Goal: Task Accomplishment & Management: Manage account settings

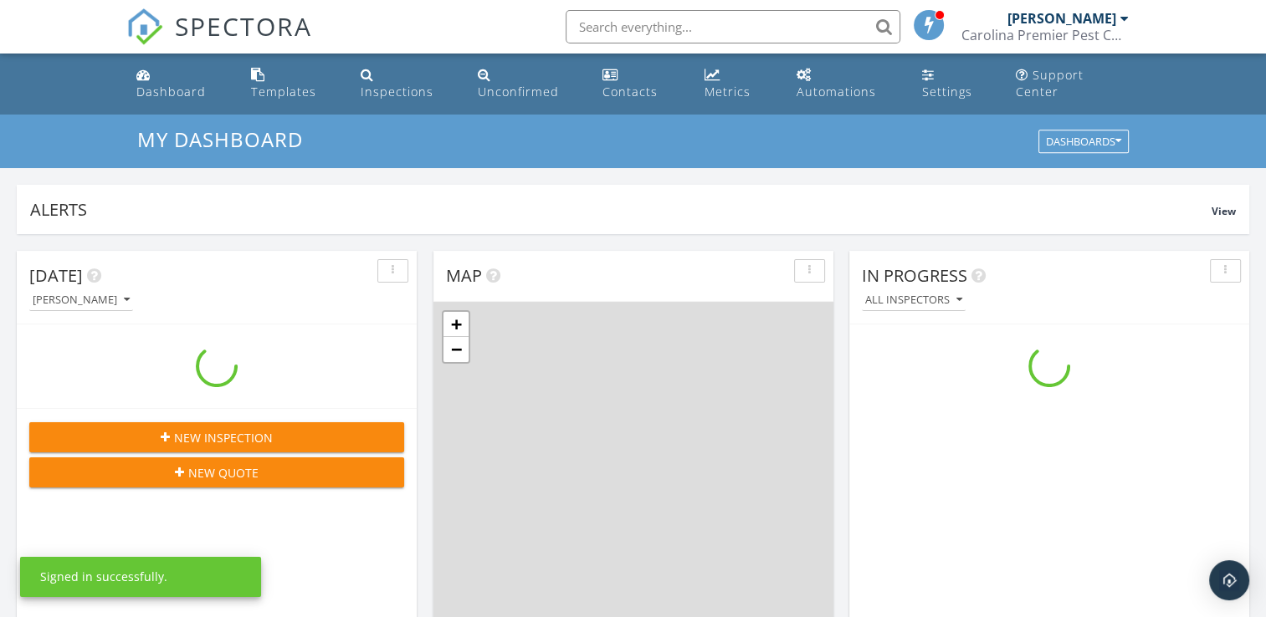
scroll to position [1549, 1292]
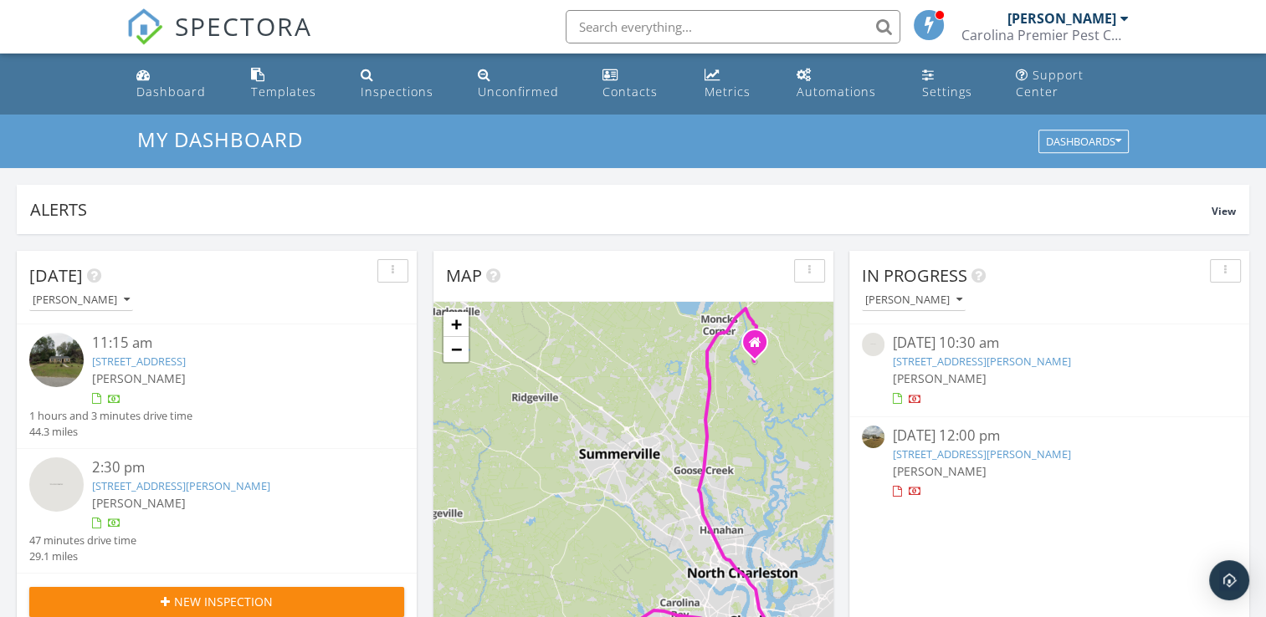
click at [969, 354] on link "531 Crossland Dr, Moncks Corner, SC 29461" at bounding box center [982, 361] width 178 height 15
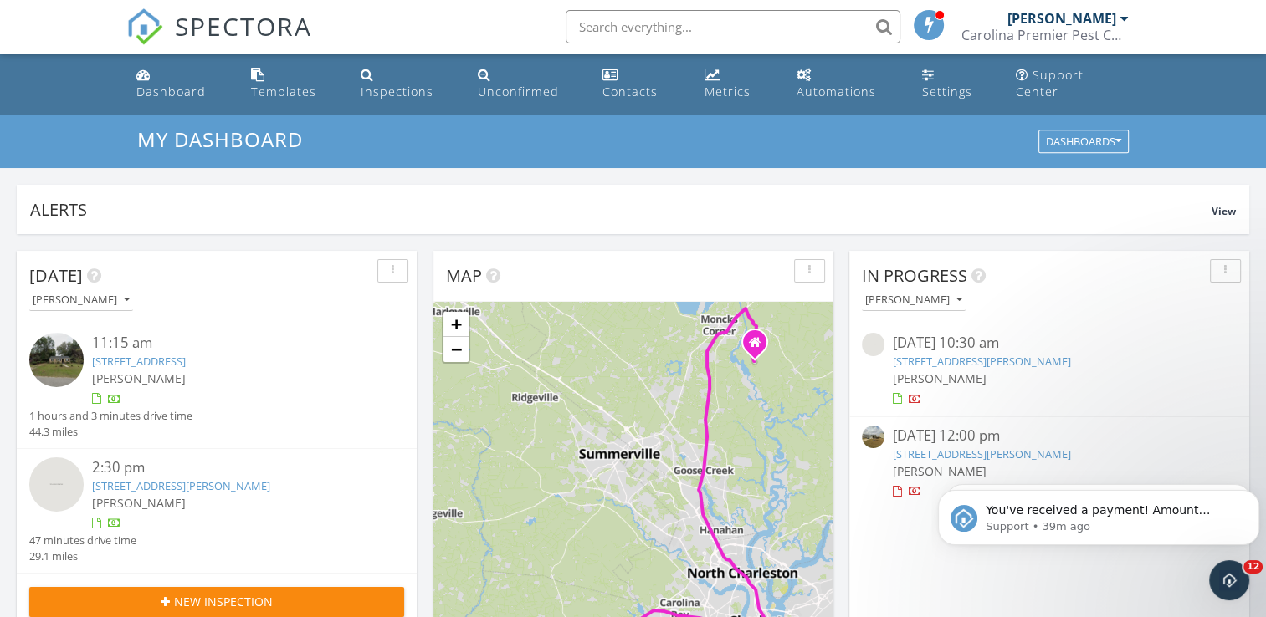
scroll to position [0, 0]
click at [945, 447] on link "798 Sienna Wy, Summerville, SC 29486" at bounding box center [982, 454] width 178 height 15
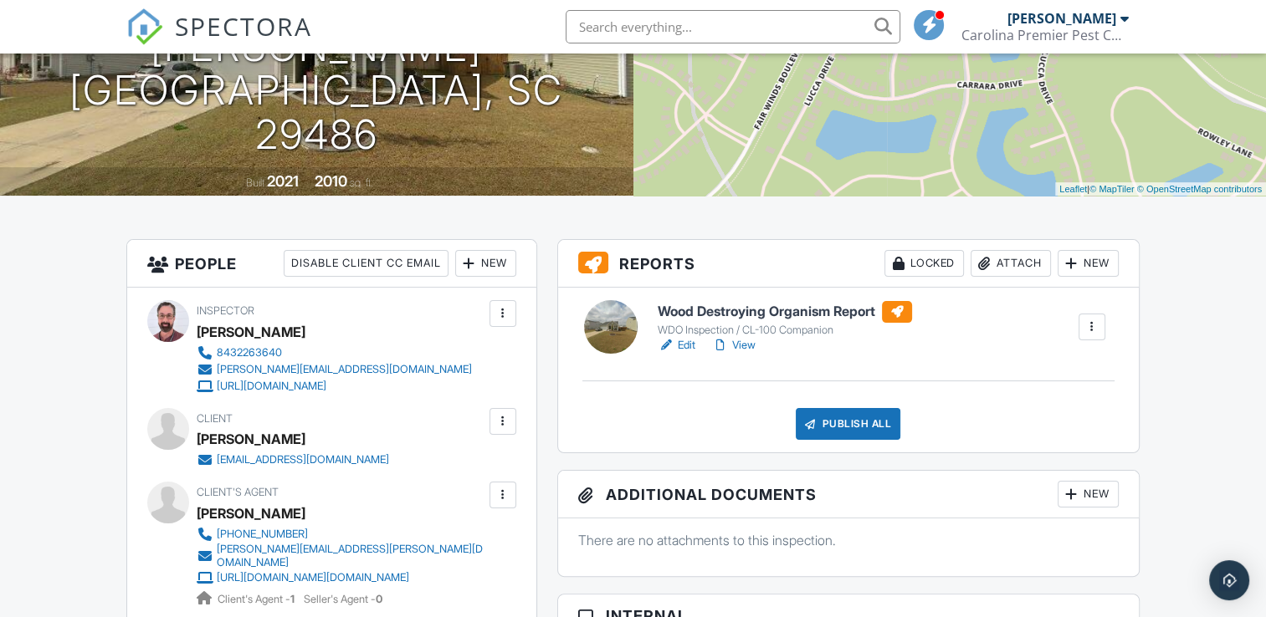
click at [998, 276] on div "Attach" at bounding box center [1011, 263] width 80 height 27
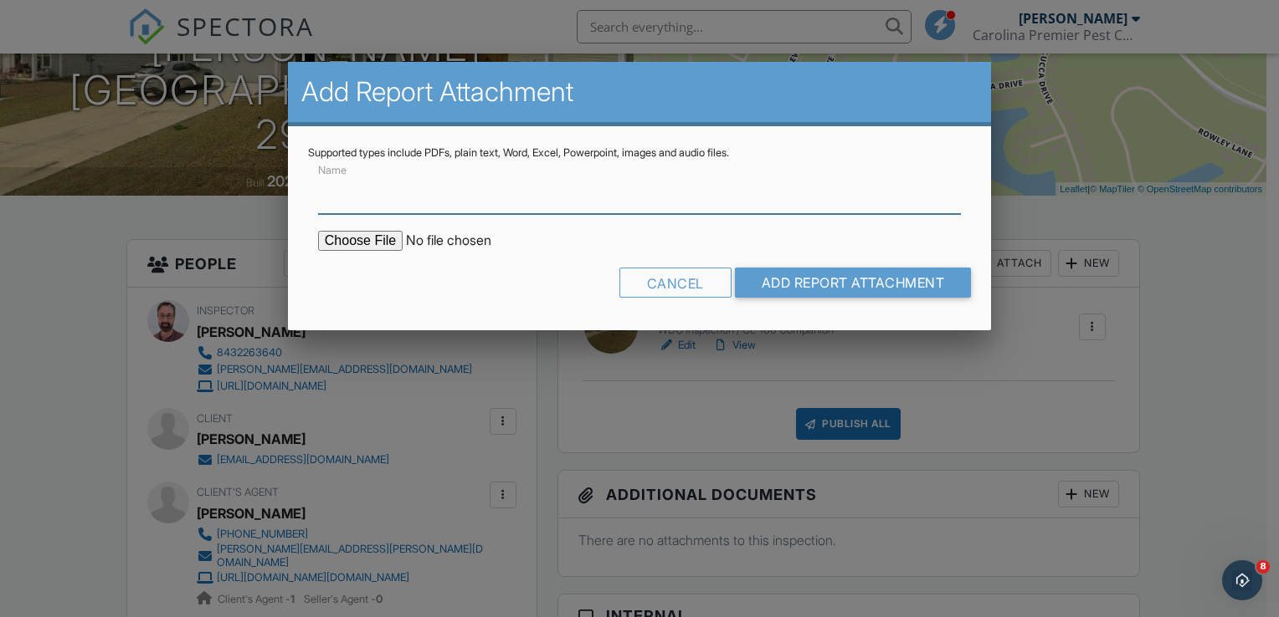
click at [341, 207] on input "Name" at bounding box center [639, 193] width 643 height 41
type input "Official CL-100 Form"
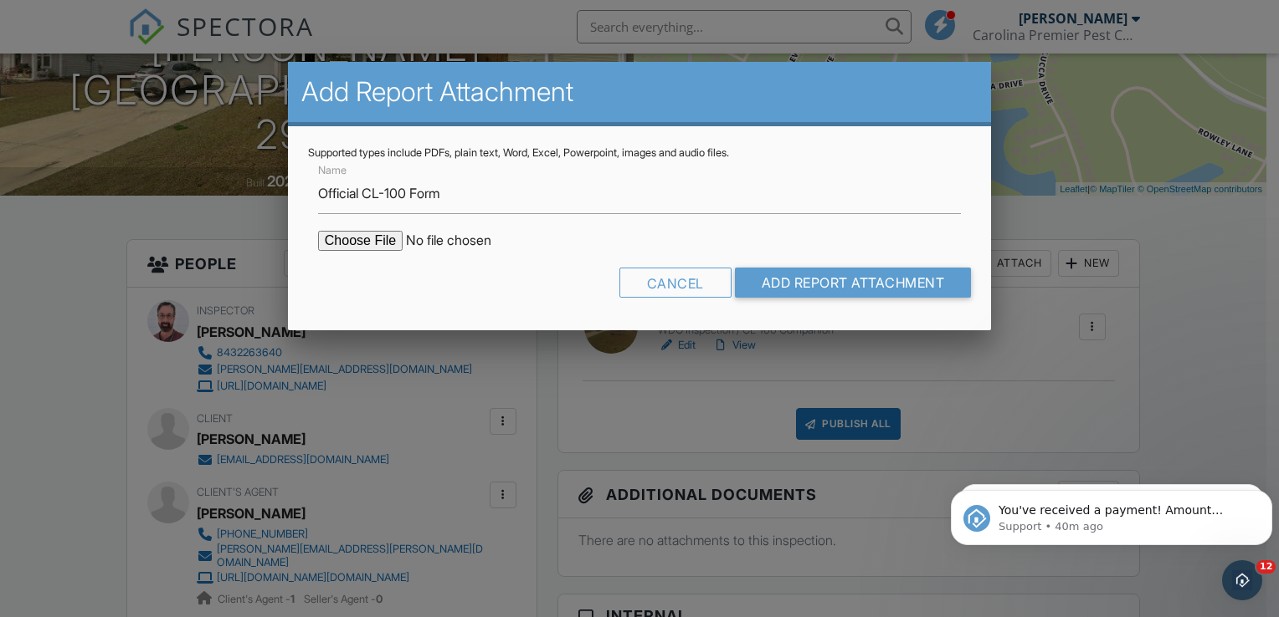
click at [368, 238] on input "file" at bounding box center [460, 241] width 284 height 20
type input "C:\fakepath\Document-#80506.pdf"
click at [797, 279] on input "Add Report Attachment" at bounding box center [853, 283] width 237 height 30
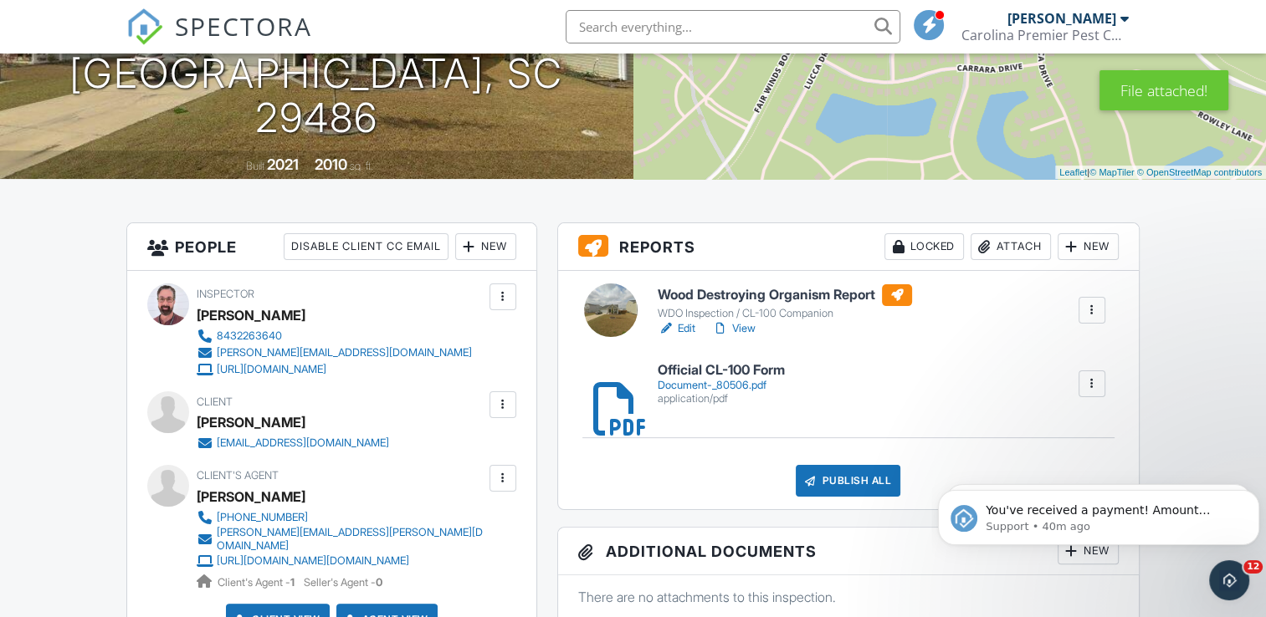
click at [689, 337] on link "Edit" at bounding box center [677, 328] width 38 height 17
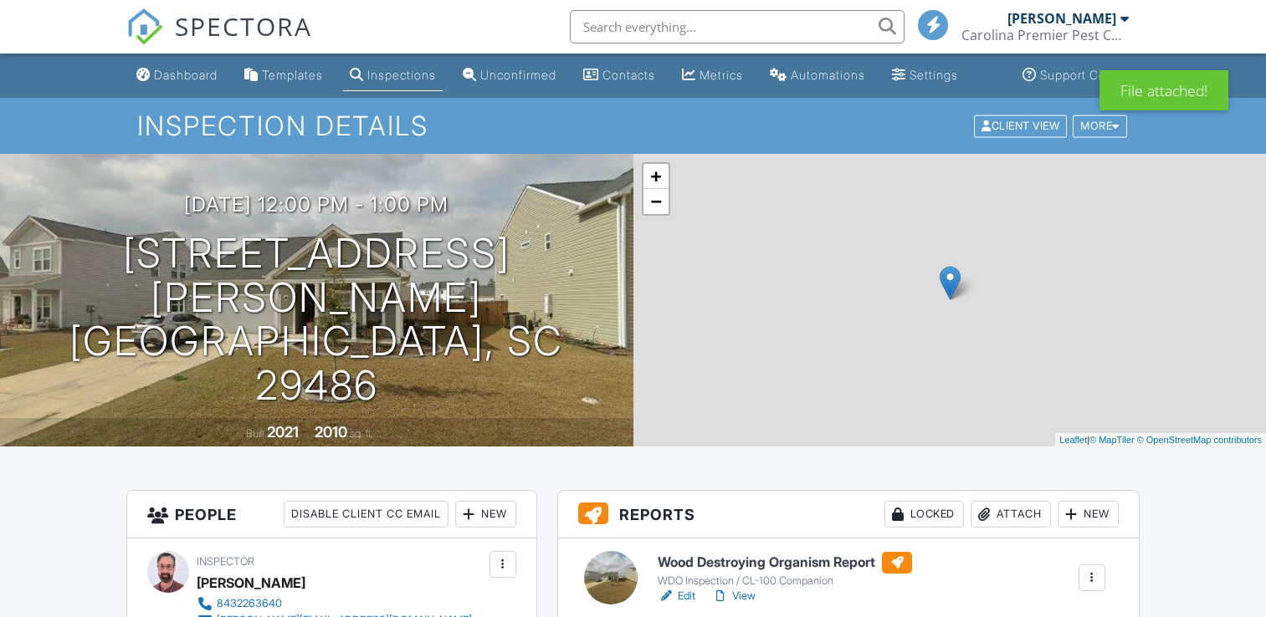
scroll to position [251, 0]
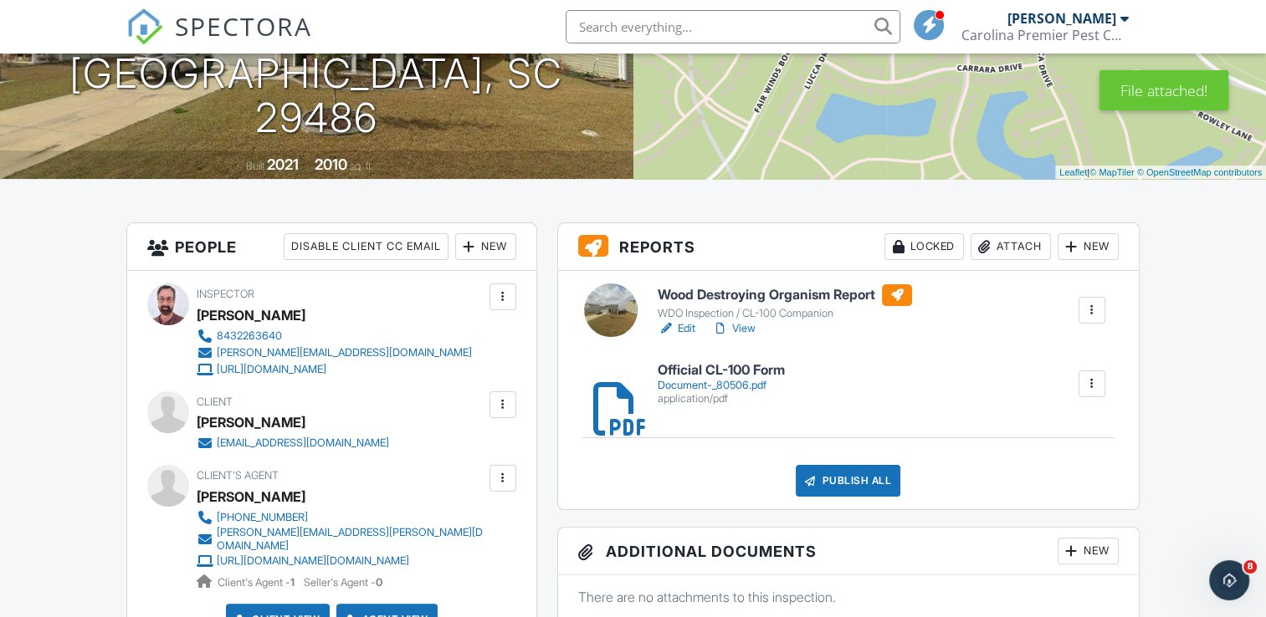
click at [1091, 319] on div at bounding box center [1092, 310] width 17 height 17
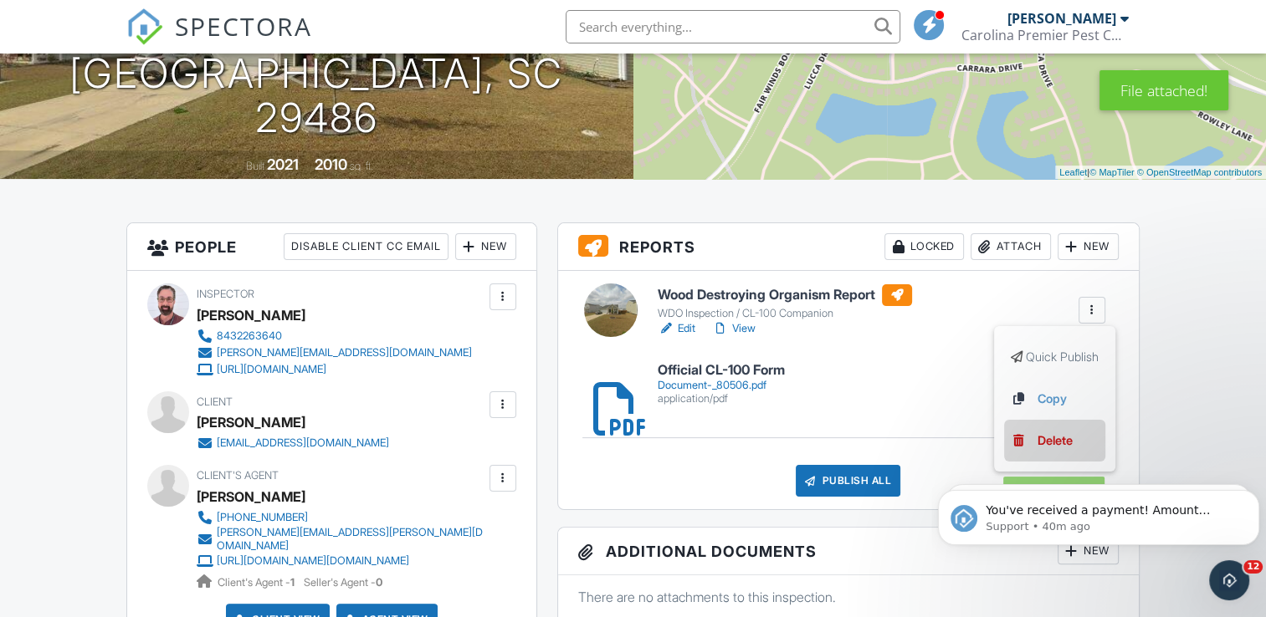
click at [1058, 450] on div "Delete" at bounding box center [1055, 441] width 35 height 18
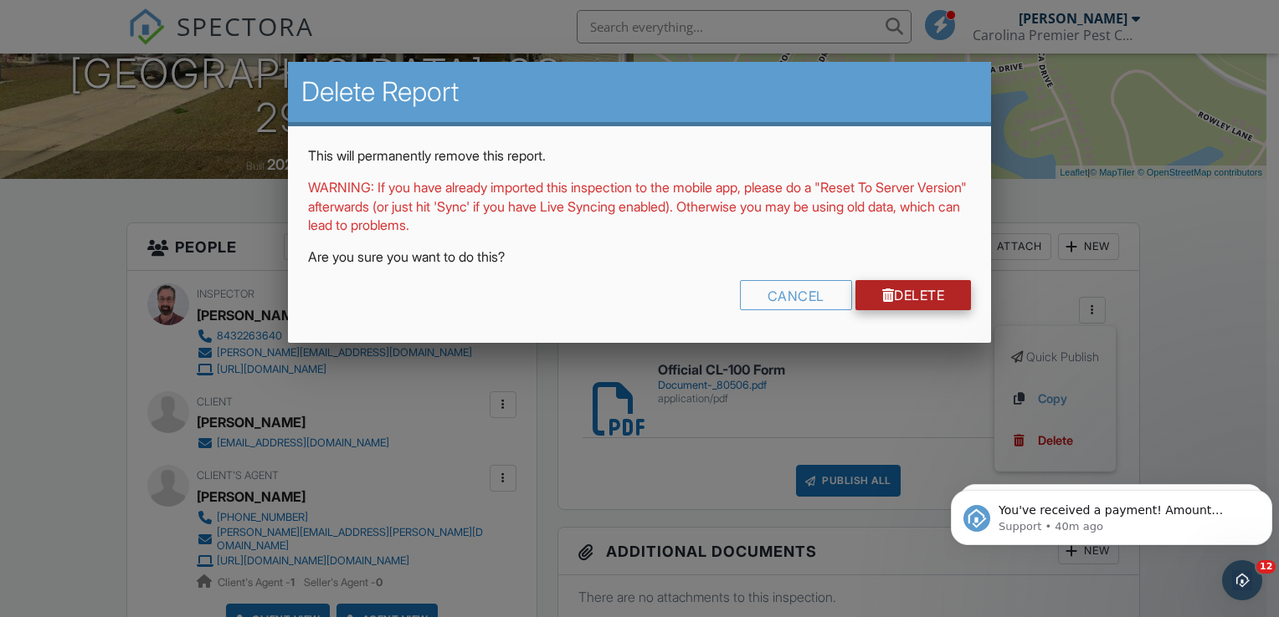
click at [940, 298] on link "Delete" at bounding box center [913, 295] width 116 height 30
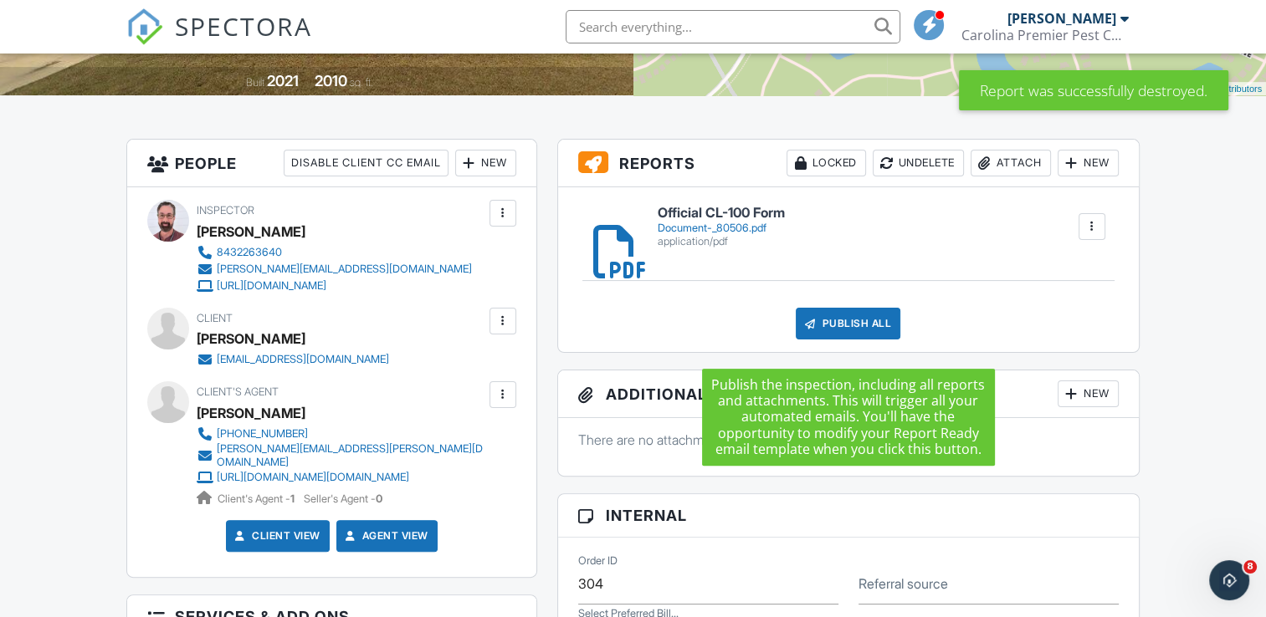
click at [864, 340] on div "Publish All" at bounding box center [848, 324] width 105 height 32
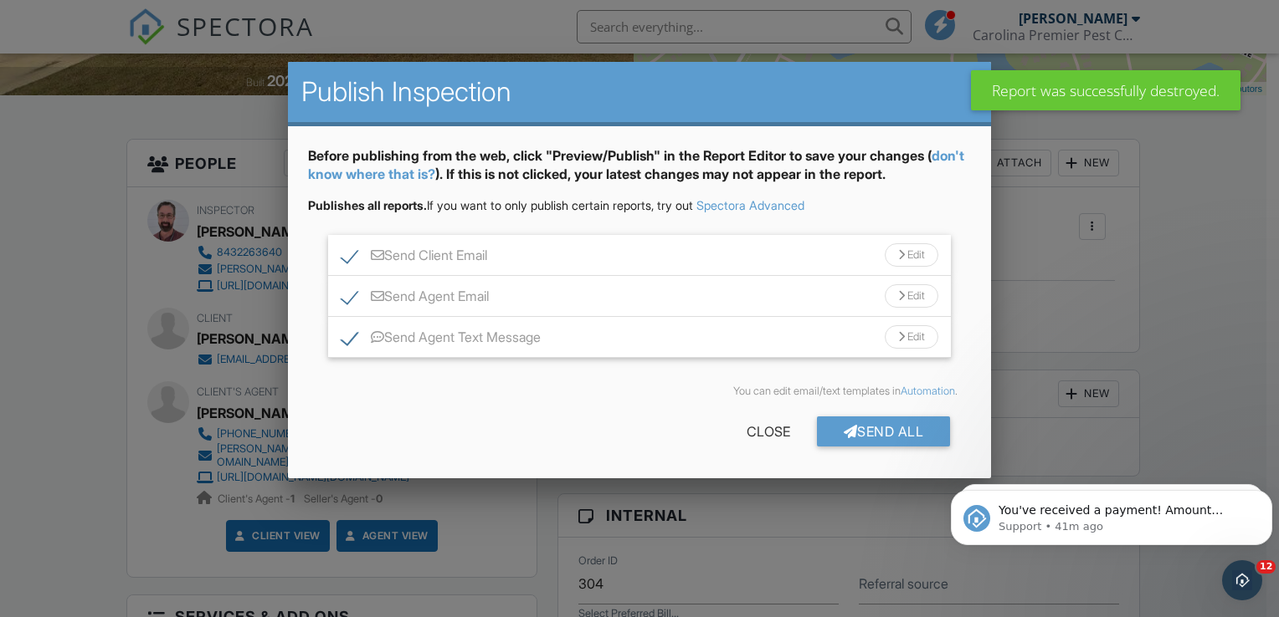
click at [907, 253] on div "Edit" at bounding box center [911, 254] width 54 height 23
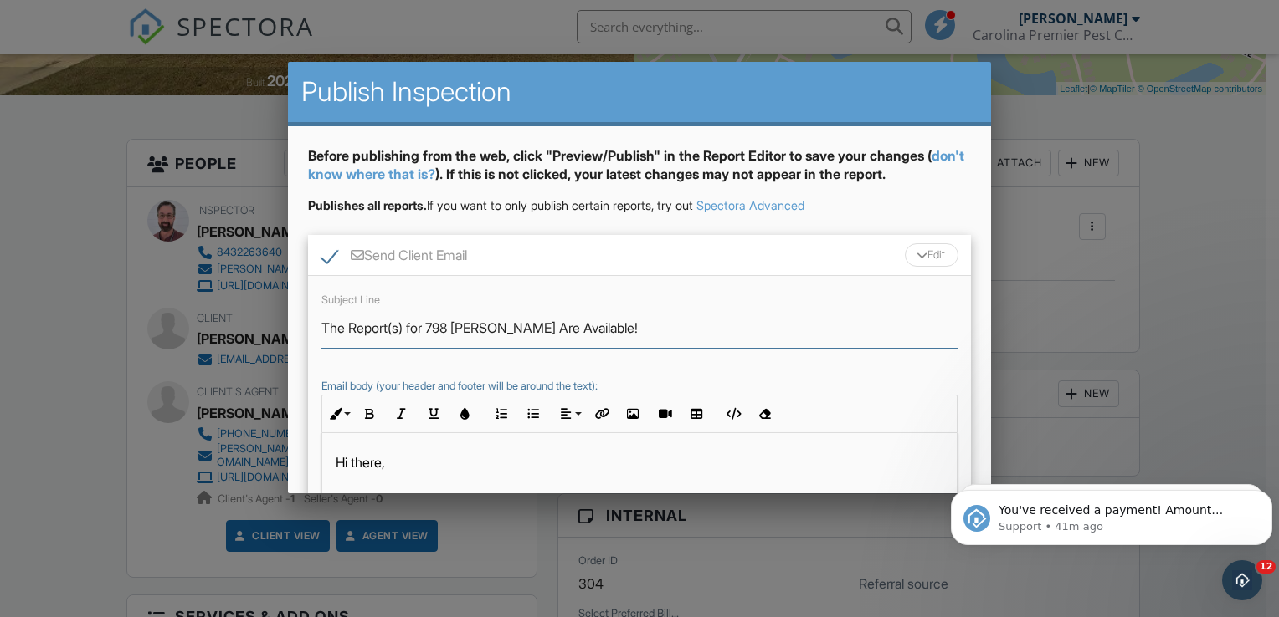
click at [346, 326] on input "The Report(s) for 798 [PERSON_NAME] Are Available!" at bounding box center [639, 328] width 636 height 41
click at [456, 323] on input "The CL-100 Report(s) for 798 Sienna Wy Are Available!" at bounding box center [639, 328] width 636 height 41
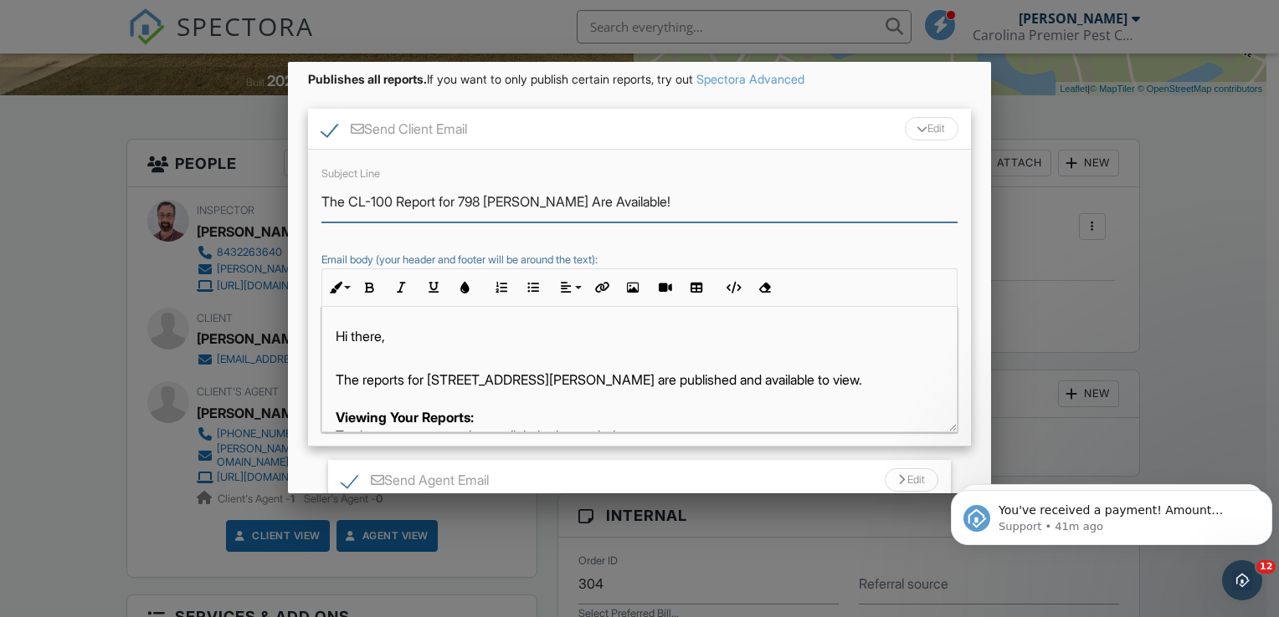
scroll to position [167, 0]
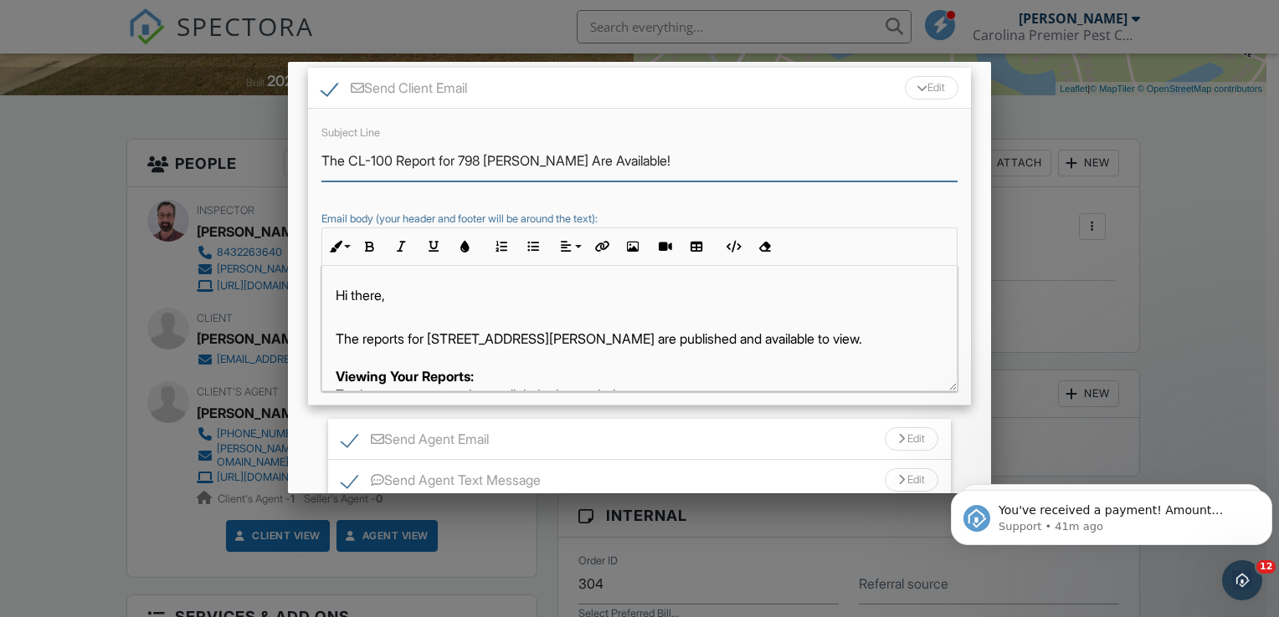
click at [584, 159] on input "The CL-100 Report for 798 Sienna Wy Are Available!" at bounding box center [639, 161] width 636 height 41
type input "The CL-100 Report for 798 [PERSON_NAME] Is Available!"
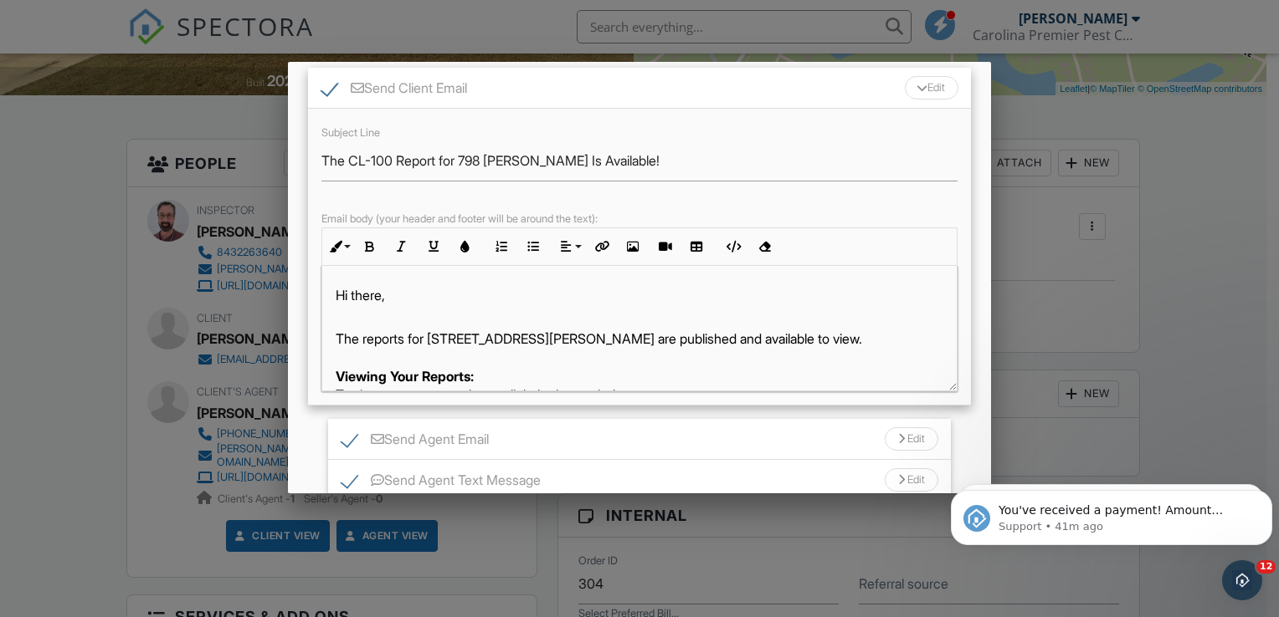
click at [407, 340] on p "The reports for 798 Sienna Wy are published and available to view. Viewing Your…" at bounding box center [639, 367] width 607 height 75
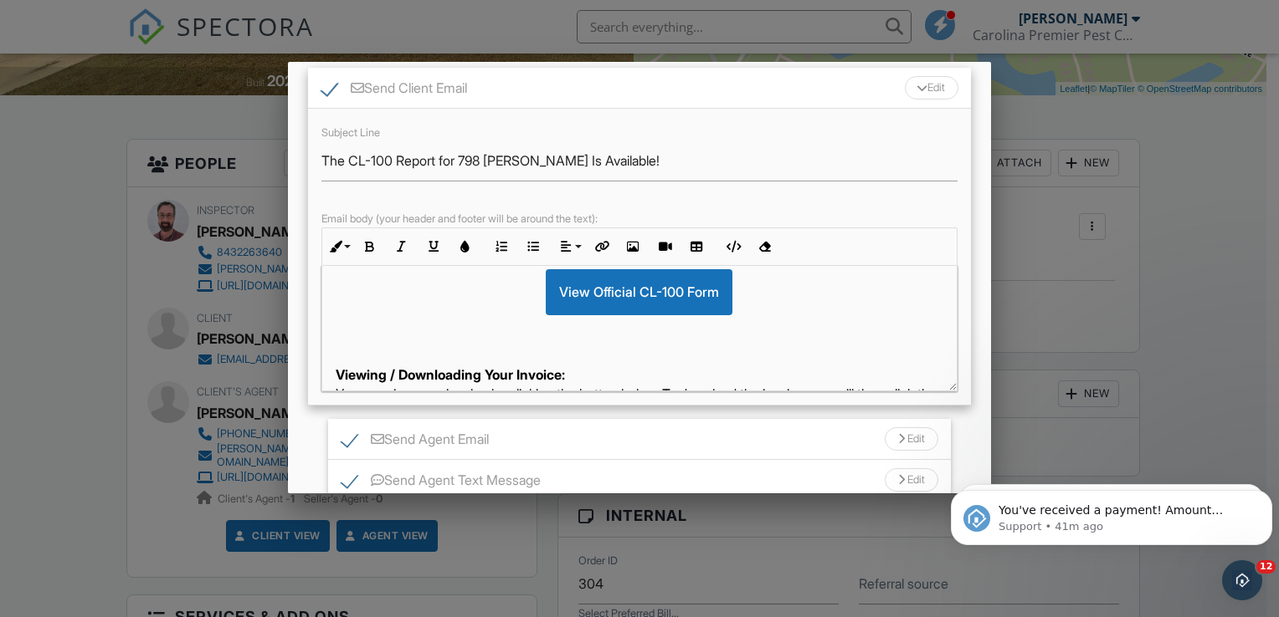
click at [890, 431] on div "Edit" at bounding box center [911, 439] width 54 height 23
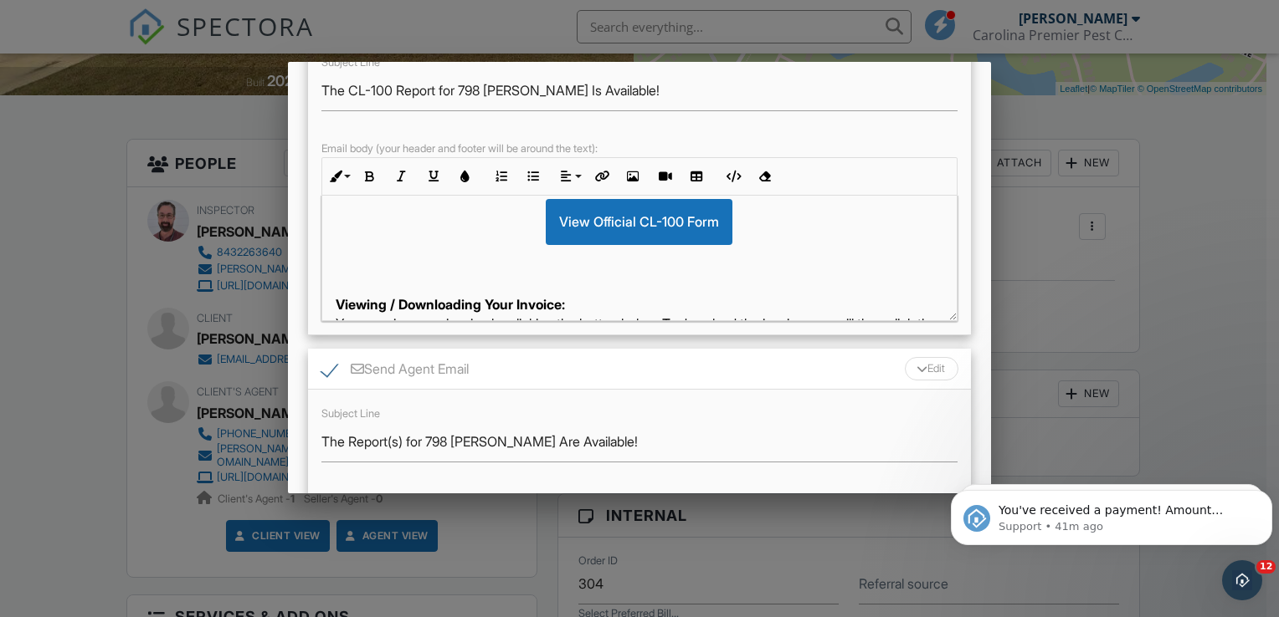
scroll to position [335, 0]
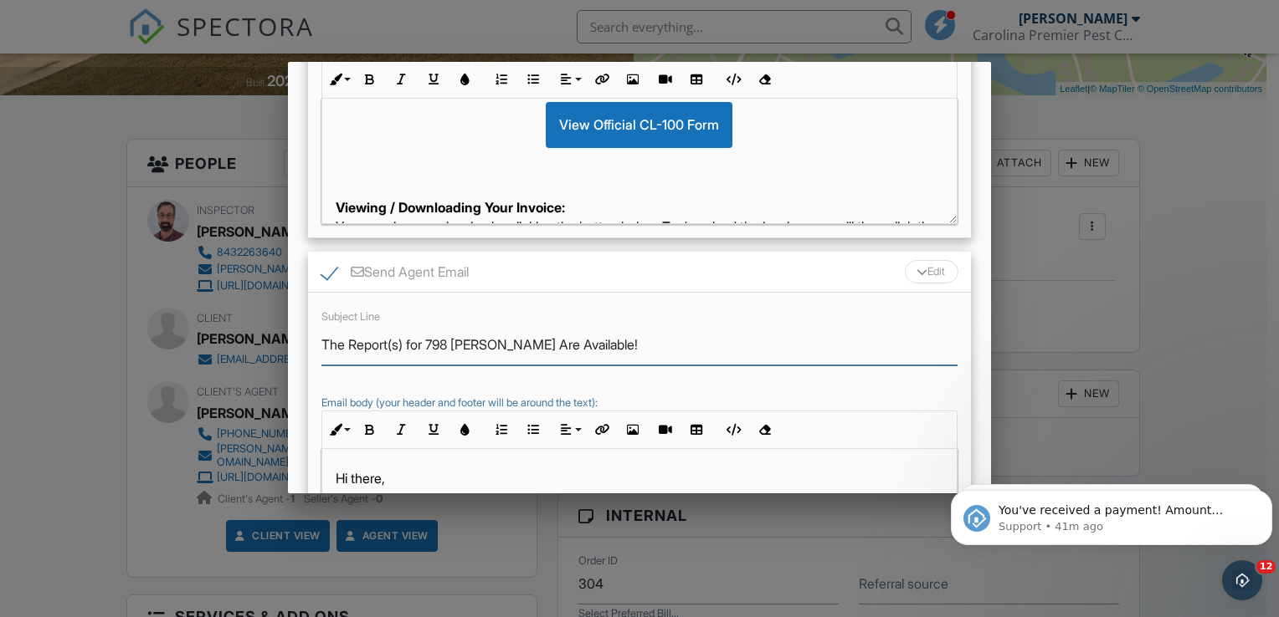
click at [344, 341] on input "The Report(s) for 798 Sienna Wy Are Available!" at bounding box center [639, 345] width 636 height 41
click at [456, 341] on input "The CL-100 Report(s) for 798 Sienna Wy Are Available!" at bounding box center [639, 345] width 636 height 41
click at [582, 346] on input "The CL-100 Report for 798 Sienna Wy Are Available!" at bounding box center [639, 345] width 636 height 41
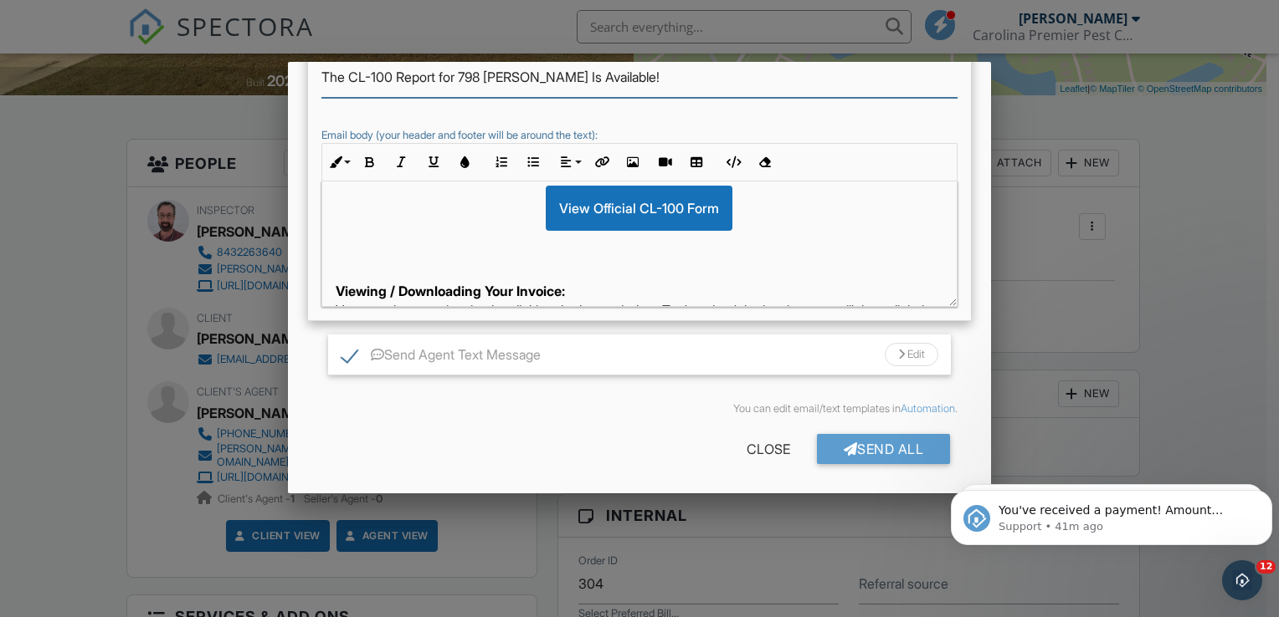
scroll to position [0, 0]
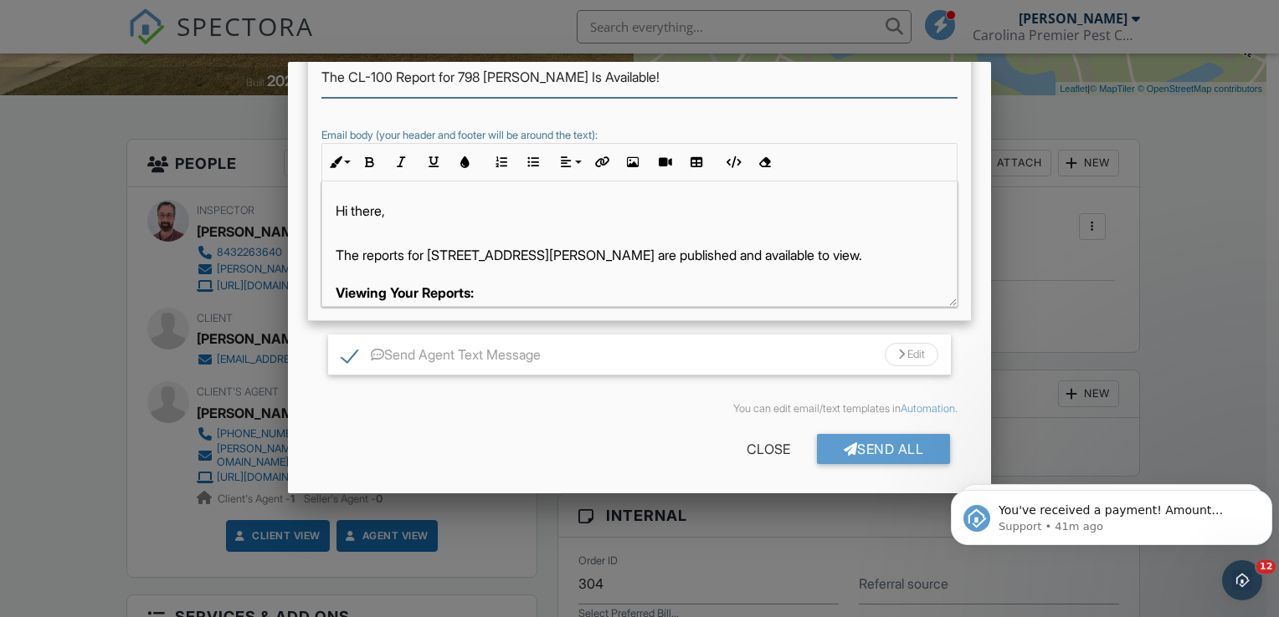
type input "The CL-100 Report for 798 Sienna Wy Is Available!"
click at [406, 255] on p "The reports for 798 Sienna Wy are published and available to view. Viewing Your…" at bounding box center [639, 283] width 607 height 75
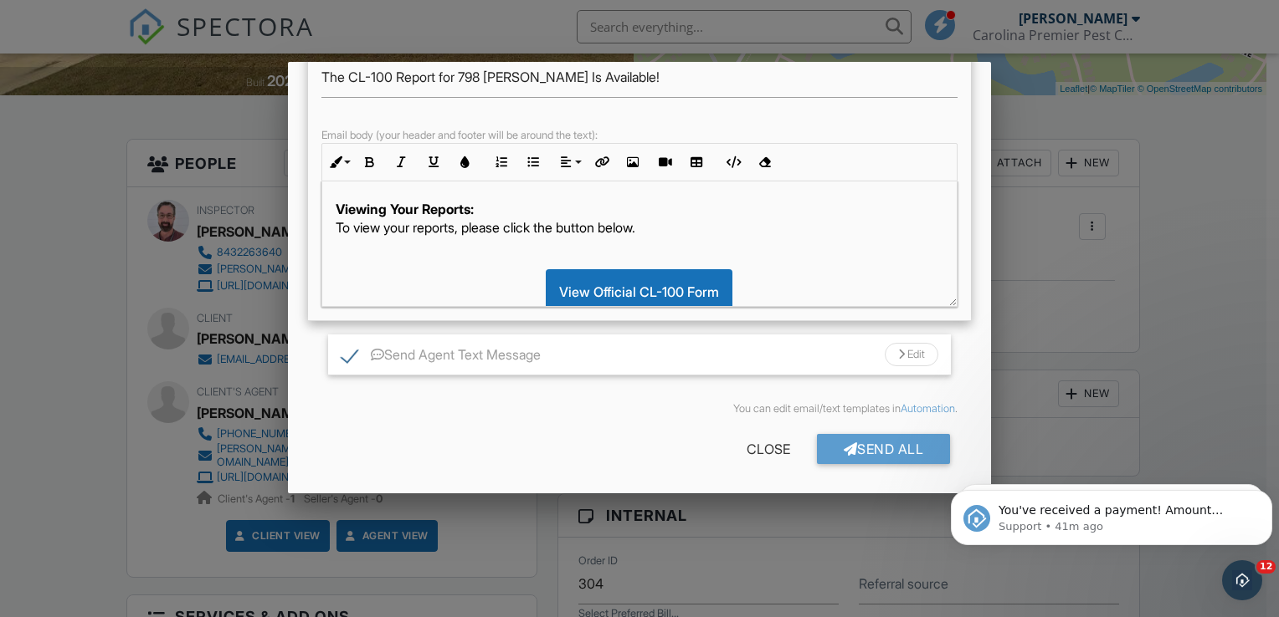
scroll to position [167, 0]
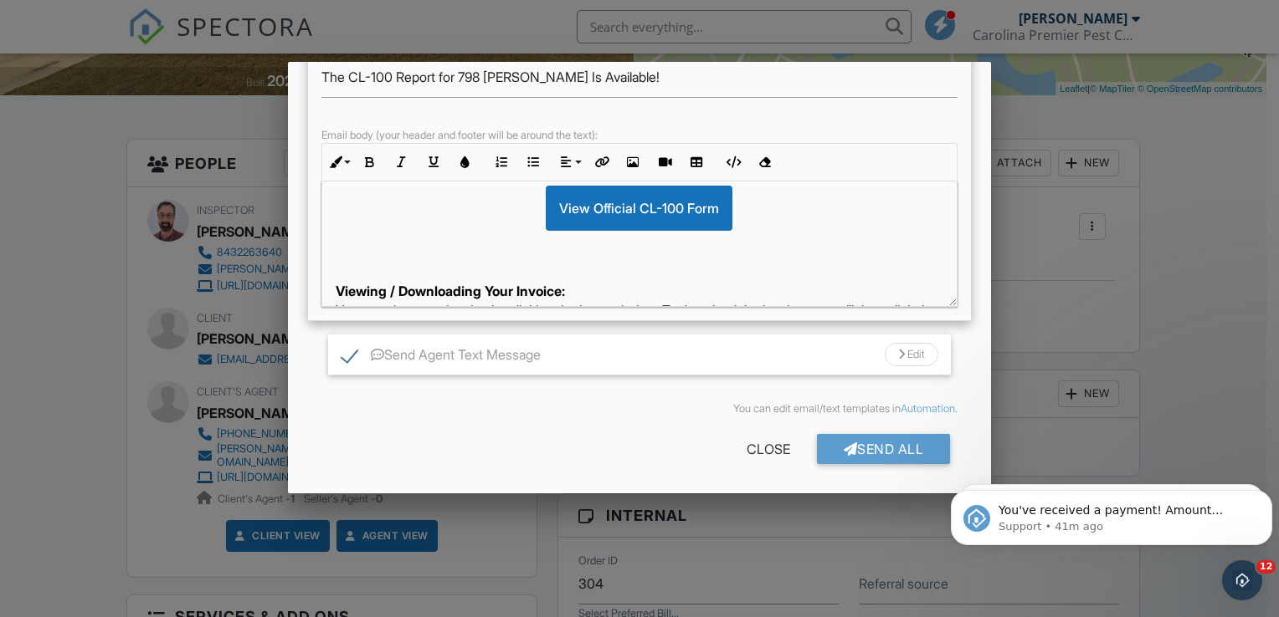
click at [900, 356] on div "Edit" at bounding box center [911, 354] width 54 height 23
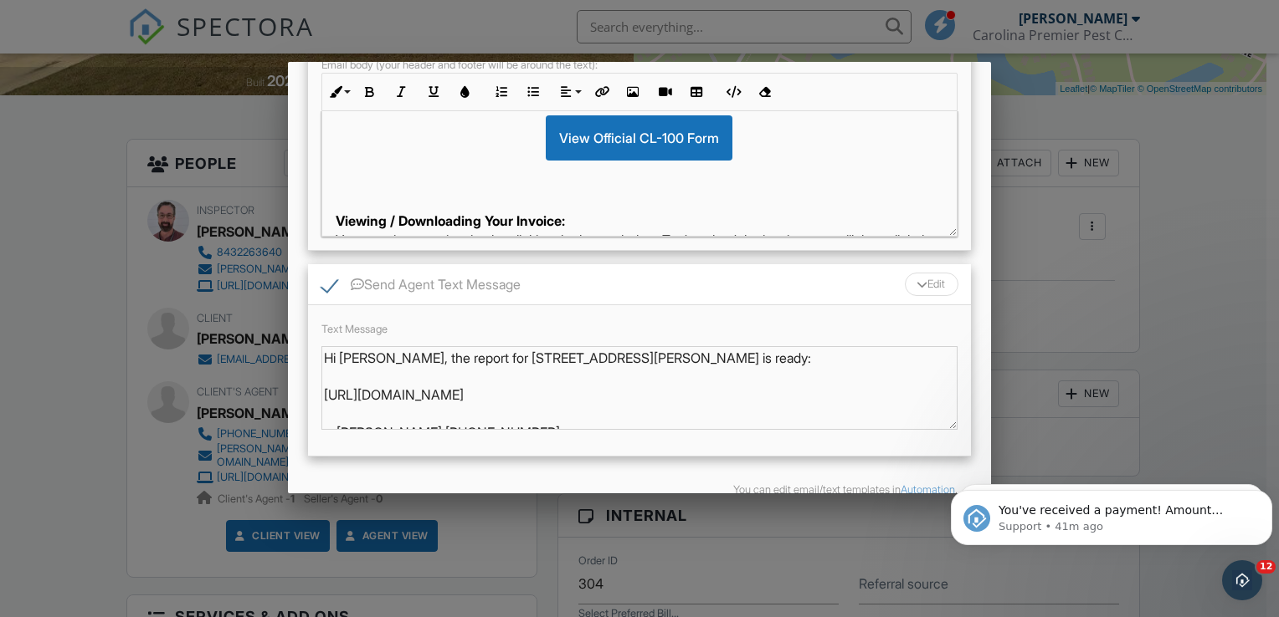
scroll to position [753, 0]
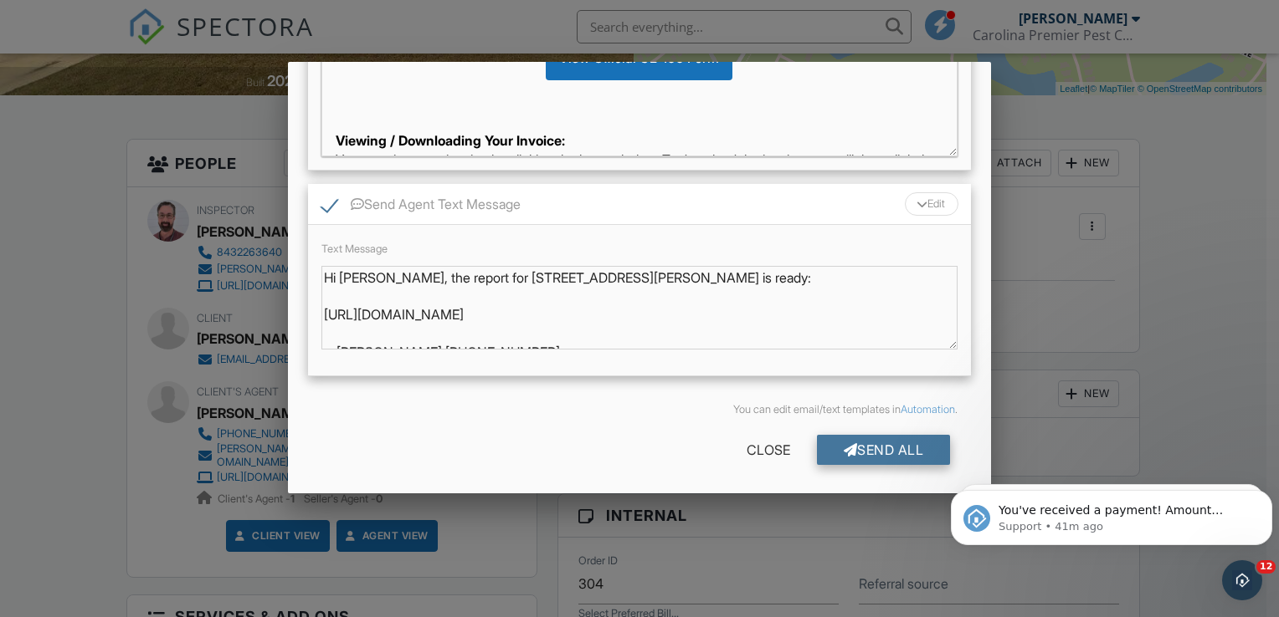
click at [855, 451] on div "Send All" at bounding box center [884, 450] width 134 height 30
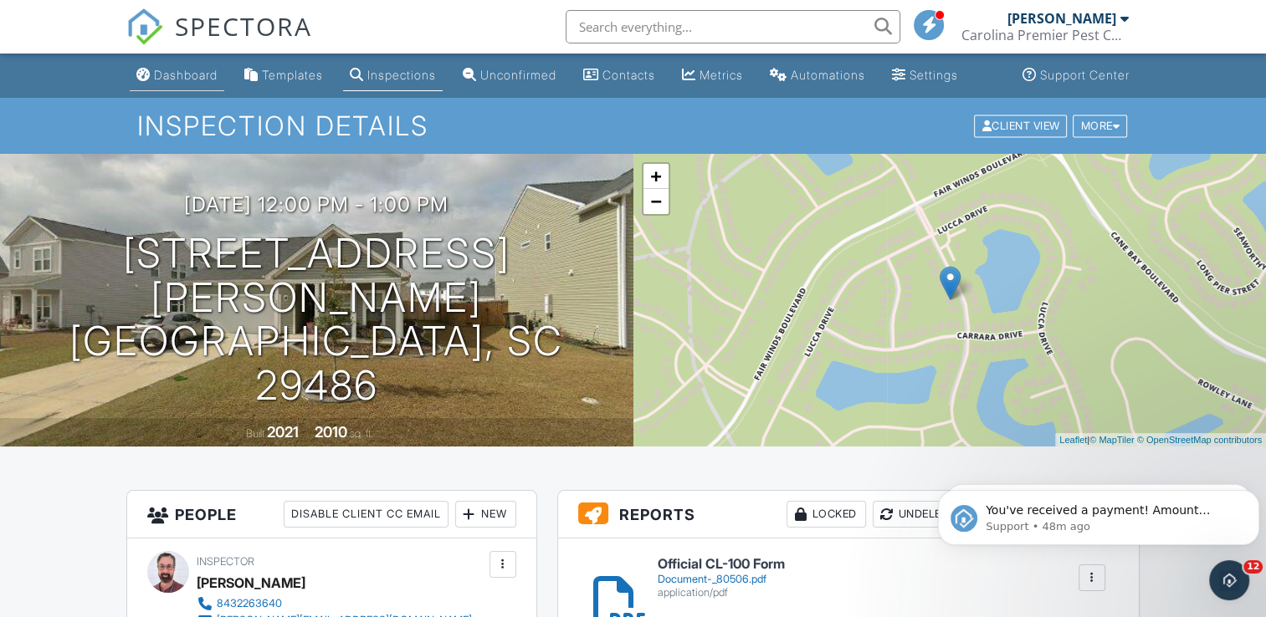
click at [182, 82] on div "Dashboard" at bounding box center [186, 75] width 64 height 14
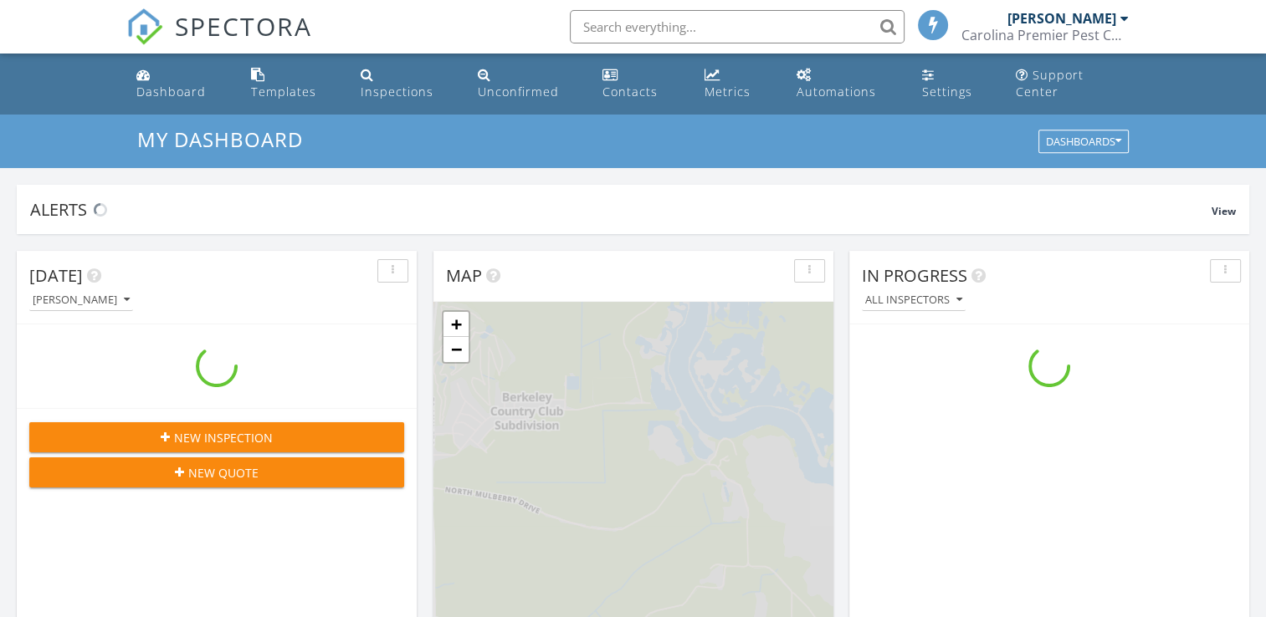
scroll to position [1549, 1292]
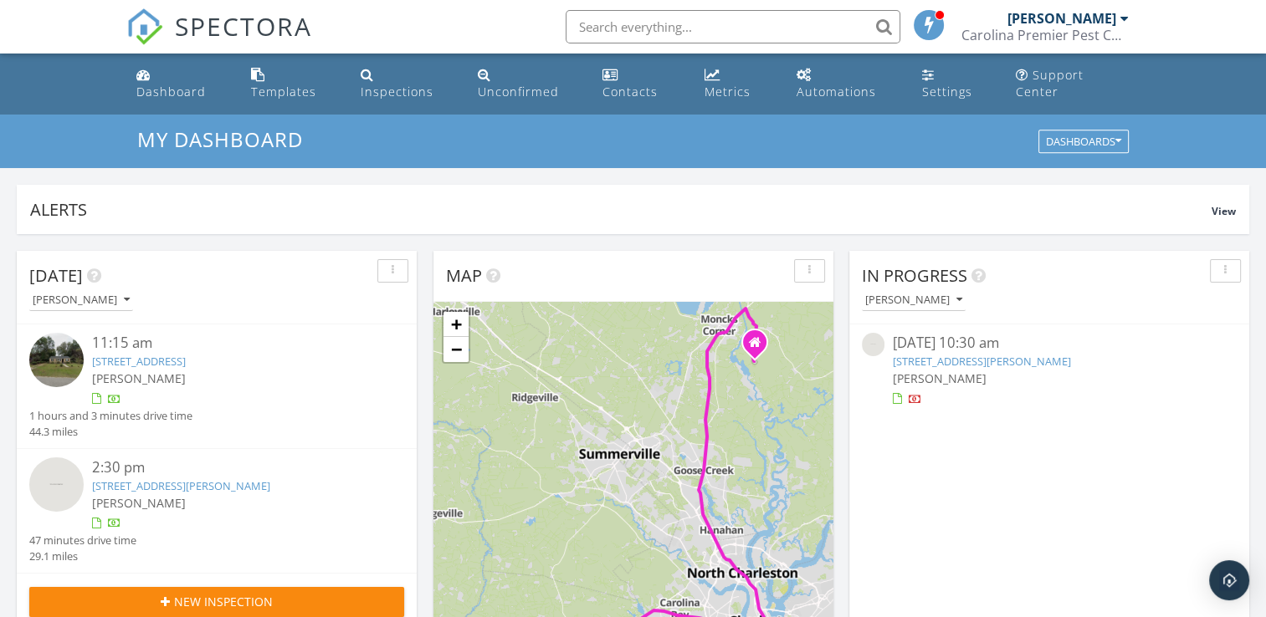
click at [985, 354] on link "[STREET_ADDRESS][PERSON_NAME]" at bounding box center [982, 361] width 178 height 15
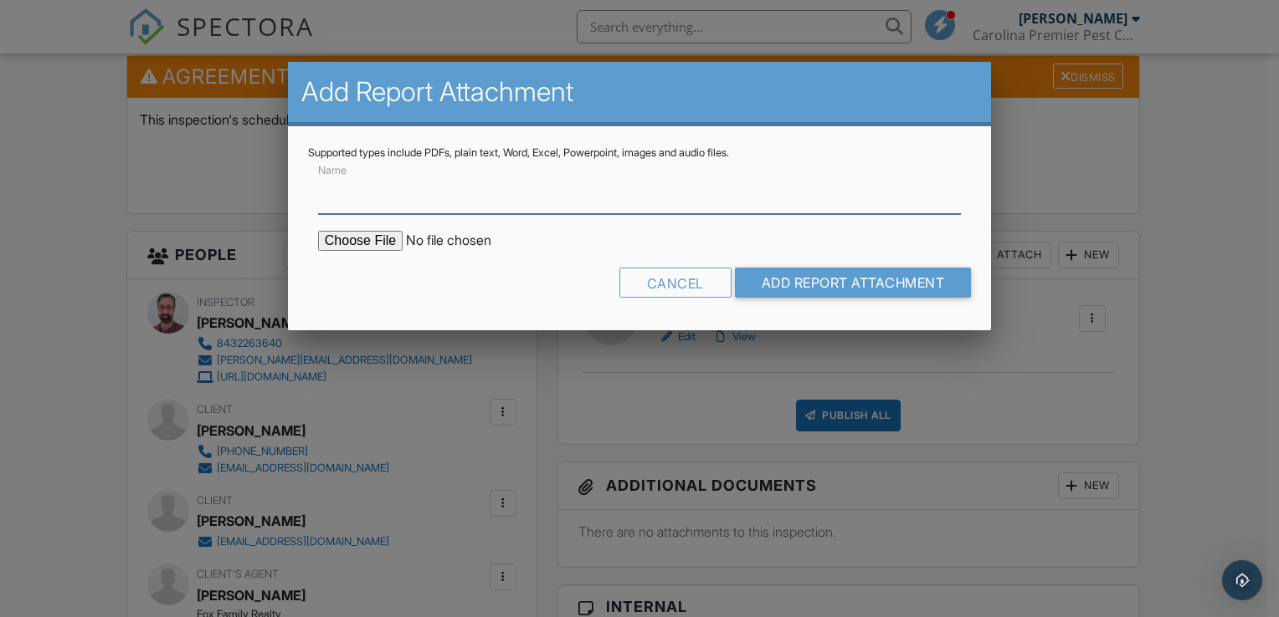
click at [359, 202] on input "Name" at bounding box center [639, 193] width 643 height 41
type input "Official CL-100 Form"
click at [365, 242] on input "file" at bounding box center [460, 241] width 284 height 20
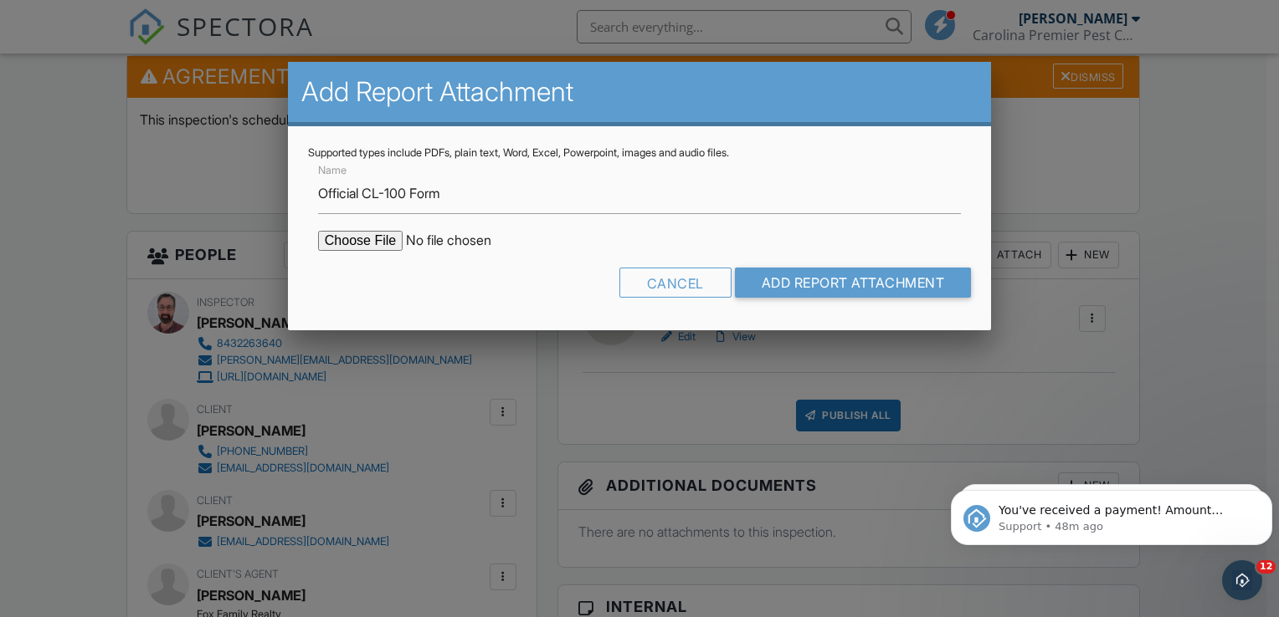
type input "C:\fakepath\Document-#80218.pdf"
click at [834, 278] on input "Add Report Attachment" at bounding box center [853, 283] width 237 height 30
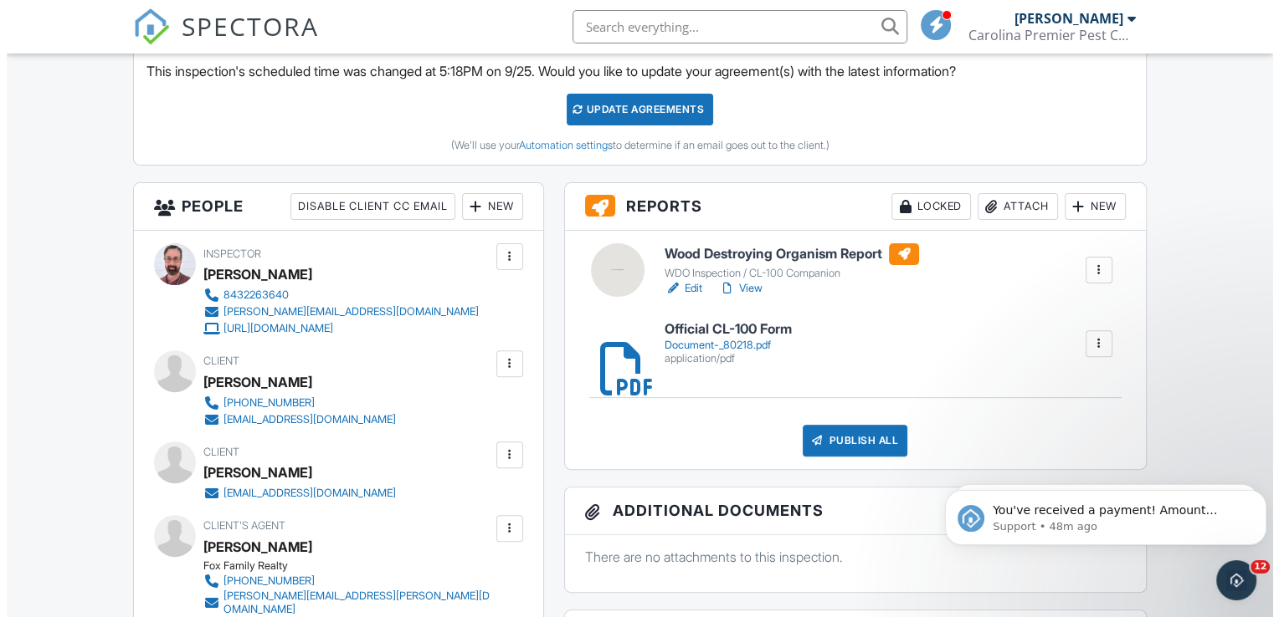
scroll to position [502, 0]
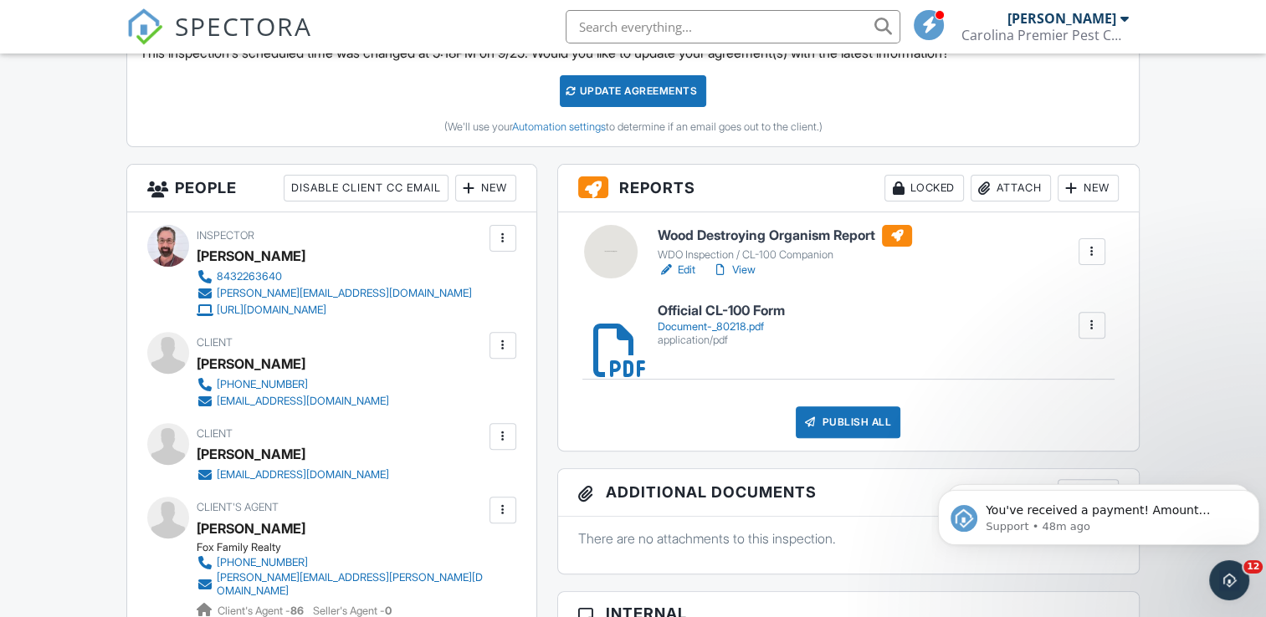
click at [720, 334] on div "Document-_80218.pdf" at bounding box center [721, 326] width 127 height 13
click at [1091, 260] on div at bounding box center [1092, 251] width 17 height 17
click at [1050, 391] on div "Delete" at bounding box center [1055, 381] width 35 height 18
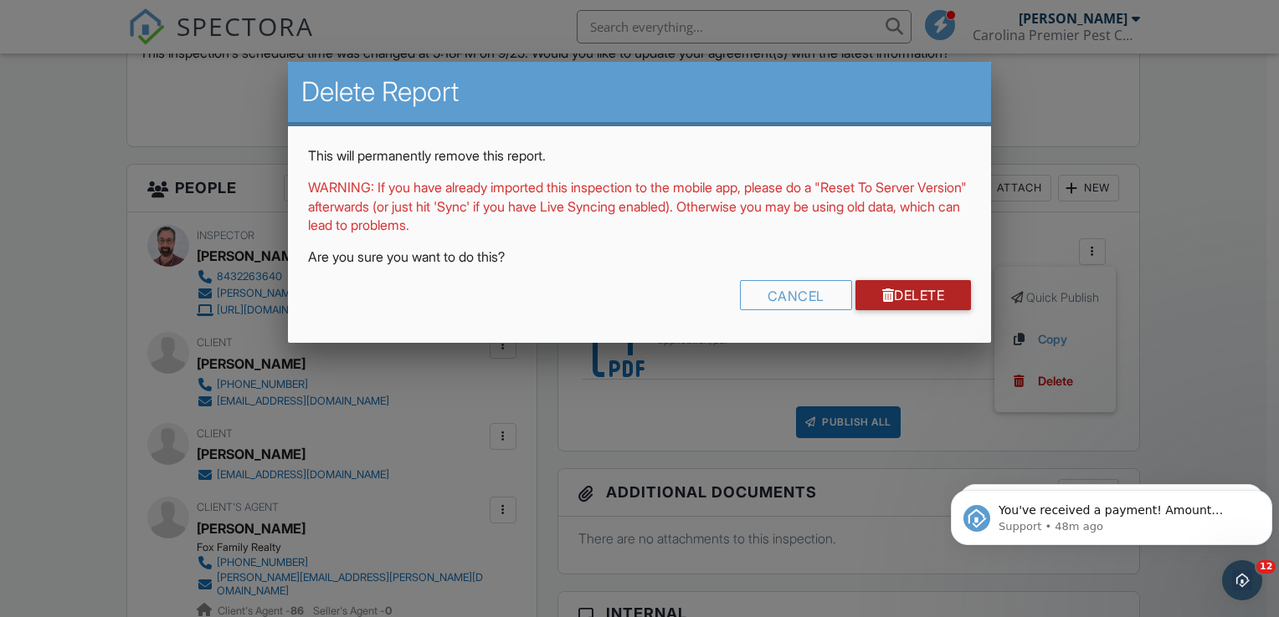
click at [932, 286] on link "Delete" at bounding box center [913, 295] width 116 height 30
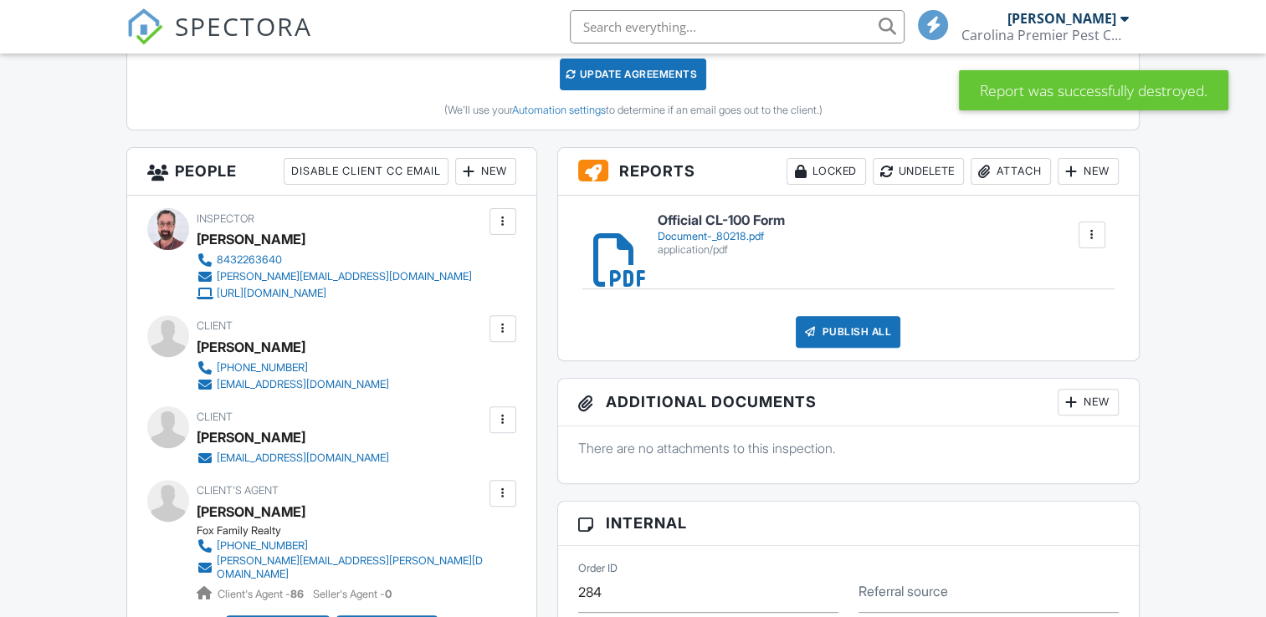
scroll to position [519, 0]
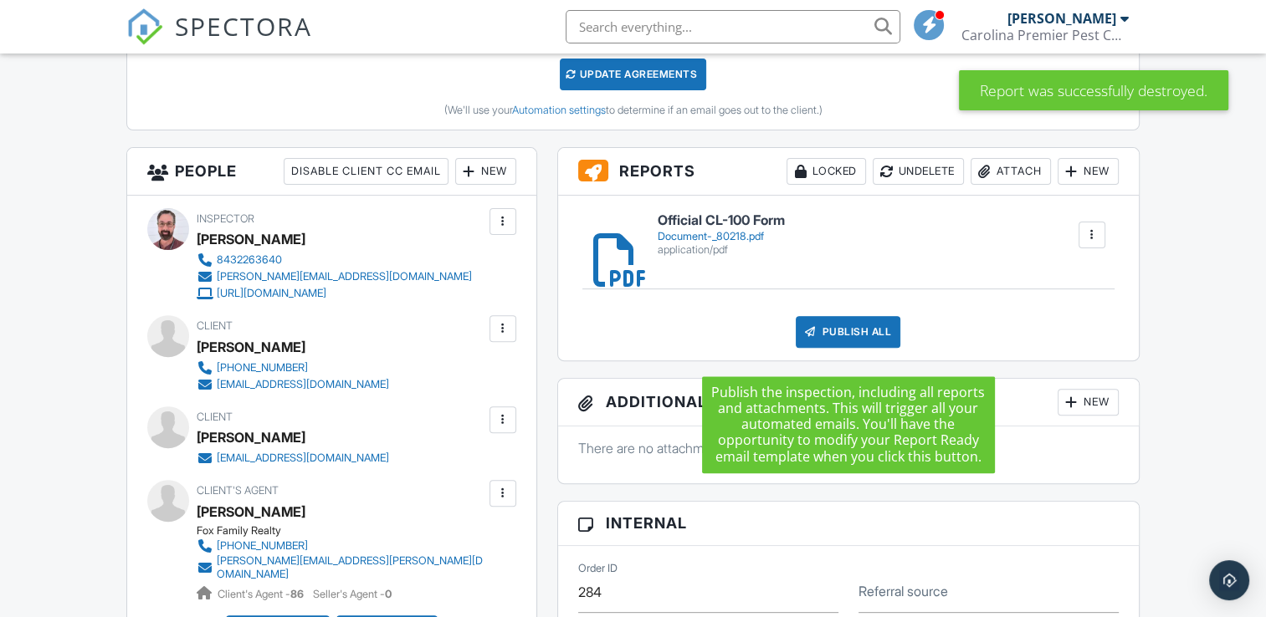
click at [820, 346] on div "Publish All" at bounding box center [848, 332] width 105 height 32
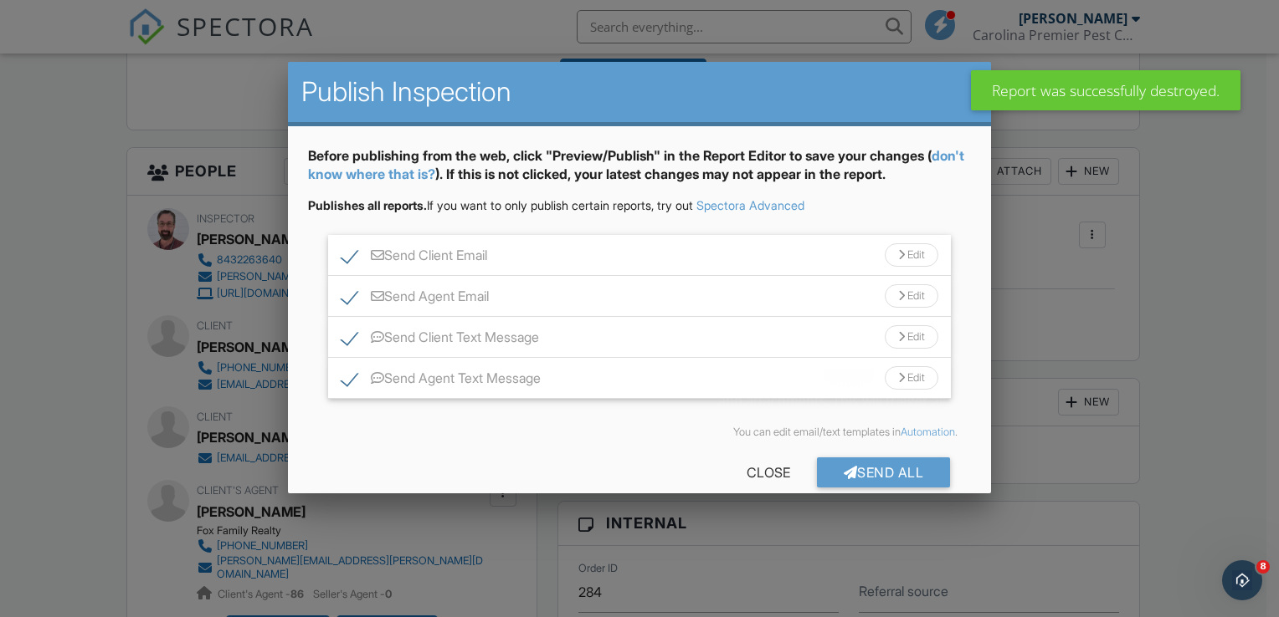
scroll to position [0, 0]
click at [902, 247] on div "Edit" at bounding box center [911, 254] width 54 height 23
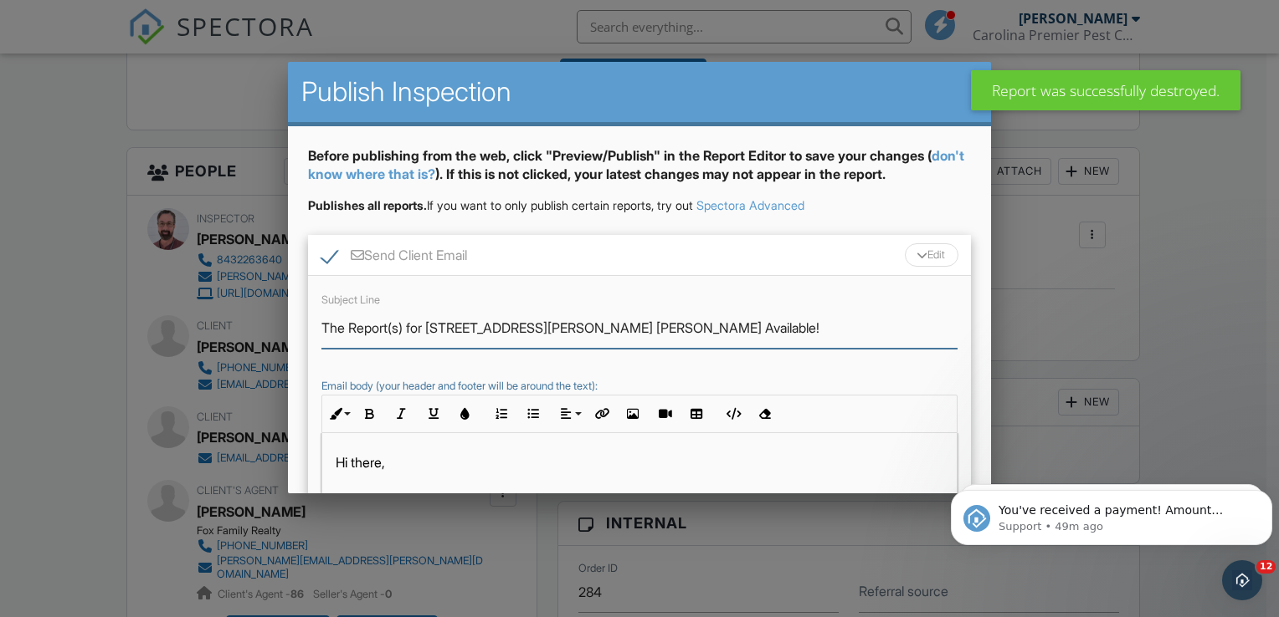
click at [407, 326] on input "The Report(s) for [STREET_ADDRESS][PERSON_NAME] [PERSON_NAME] Available!" at bounding box center [639, 328] width 636 height 41
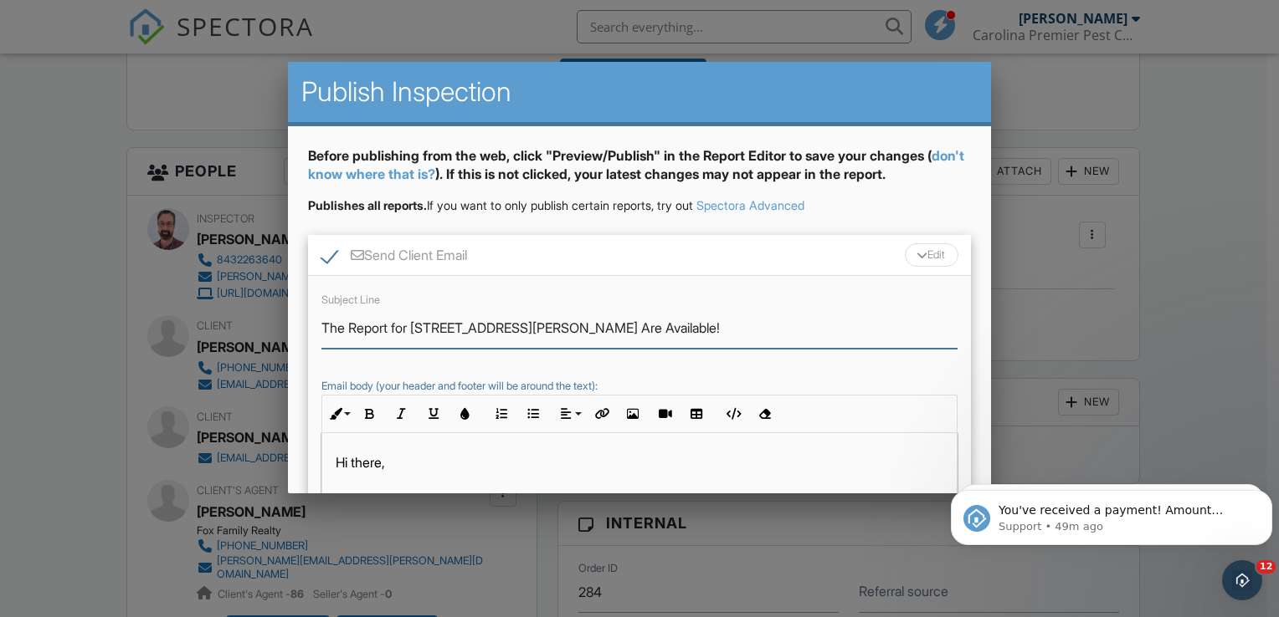
click at [345, 326] on input "The Report for [STREET_ADDRESS][PERSON_NAME] Are Available!" at bounding box center [639, 328] width 636 height 41
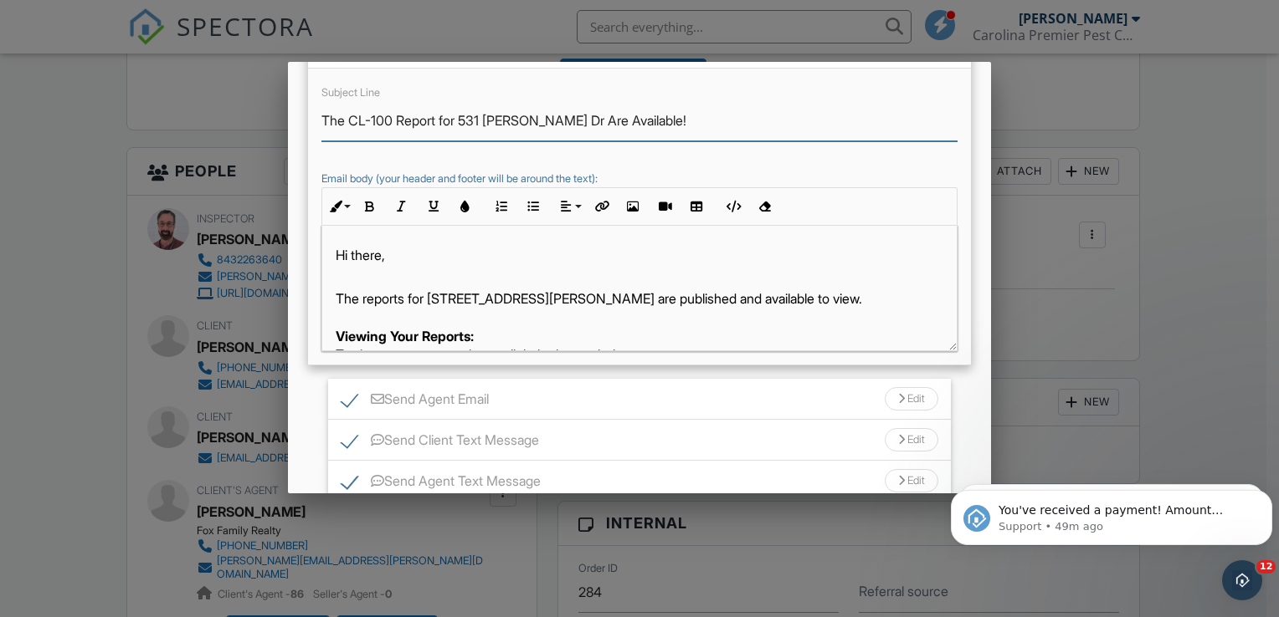
scroll to position [251, 0]
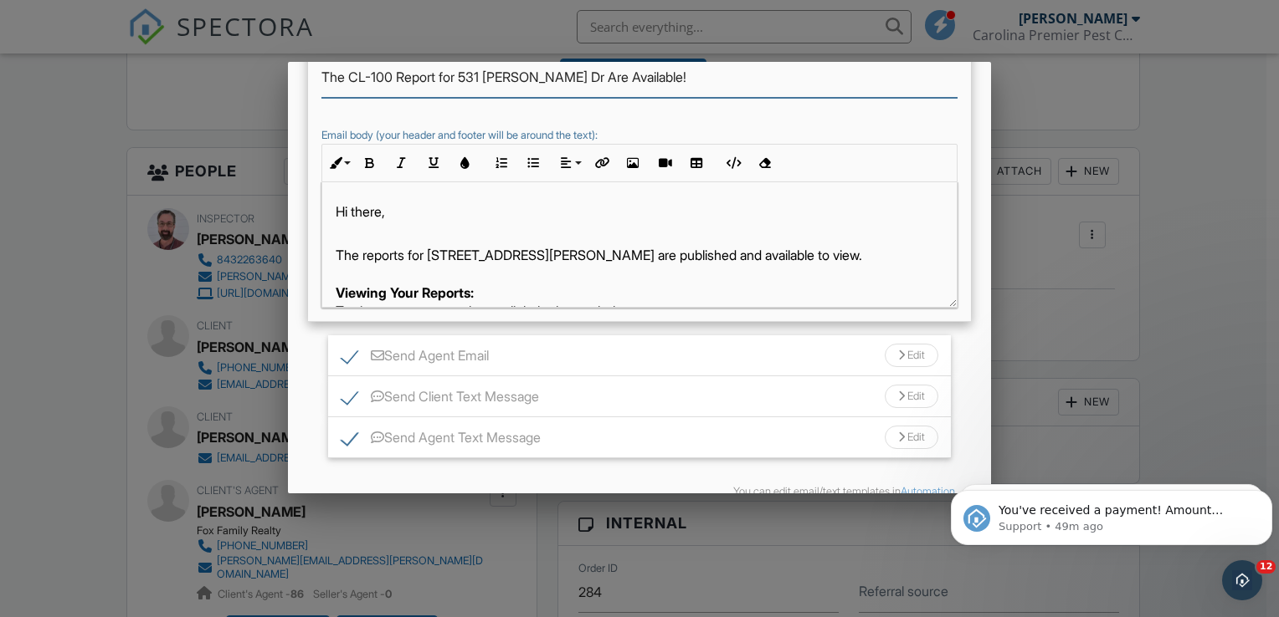
type input "The CL-100 Report for 531 [PERSON_NAME] Dr Are Available!"
click at [408, 254] on p "The reports for [STREET_ADDRESS][PERSON_NAME] are published and available to vi…" at bounding box center [639, 283] width 607 height 75
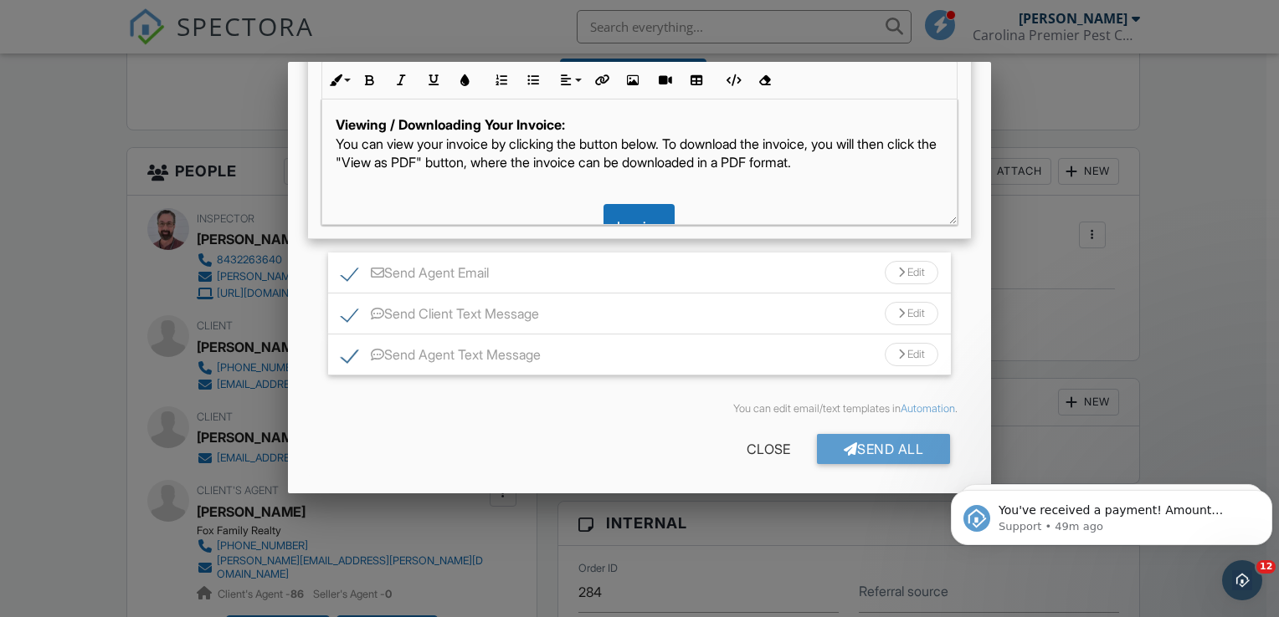
click at [889, 266] on div "Edit" at bounding box center [911, 272] width 54 height 23
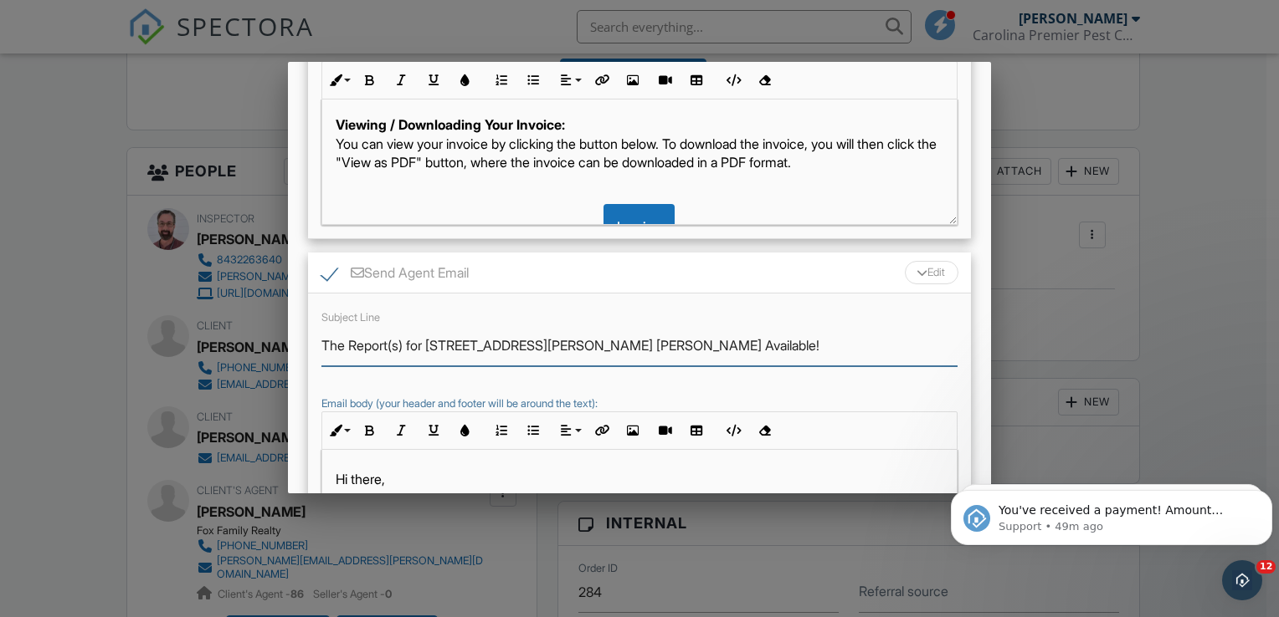
click at [402, 346] on input "The Report(s) for [STREET_ADDRESS][PERSON_NAME] [PERSON_NAME] Available!" at bounding box center [639, 345] width 636 height 41
click at [405, 342] on input "The Report(s) for [STREET_ADDRESS][PERSON_NAME] [PERSON_NAME] Available!" at bounding box center [639, 345] width 636 height 41
click at [345, 343] on input "The Report for [STREET_ADDRESS][PERSON_NAME] Are Available!" at bounding box center [639, 345] width 636 height 41
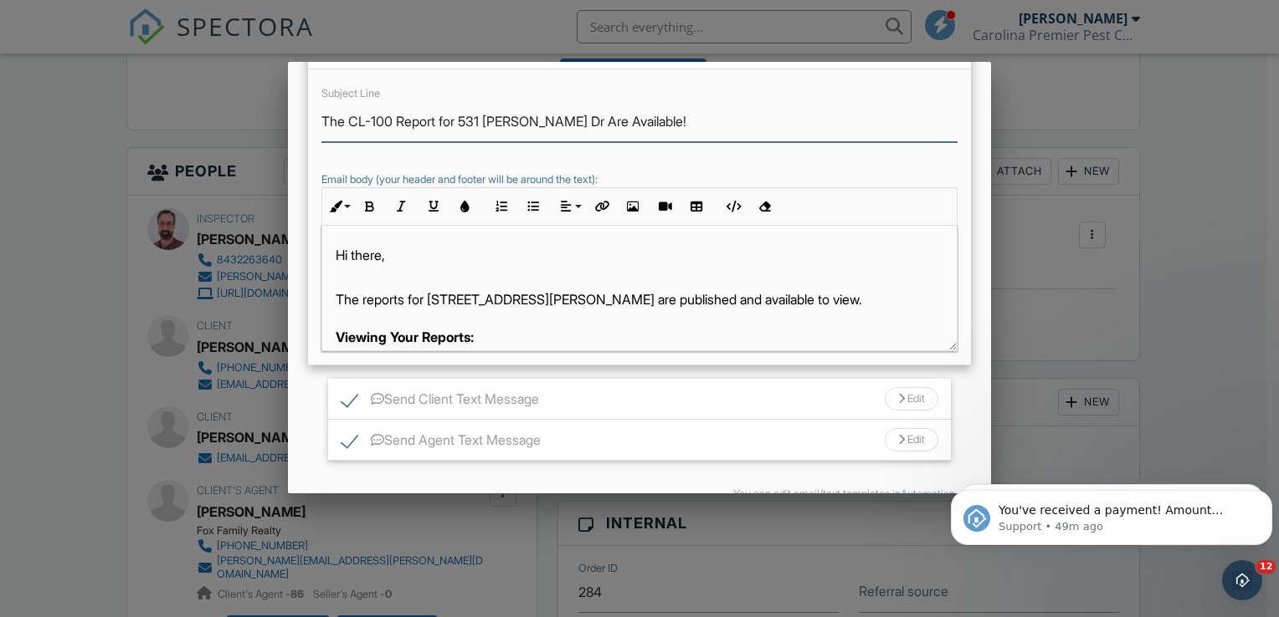
scroll to position [585, 0]
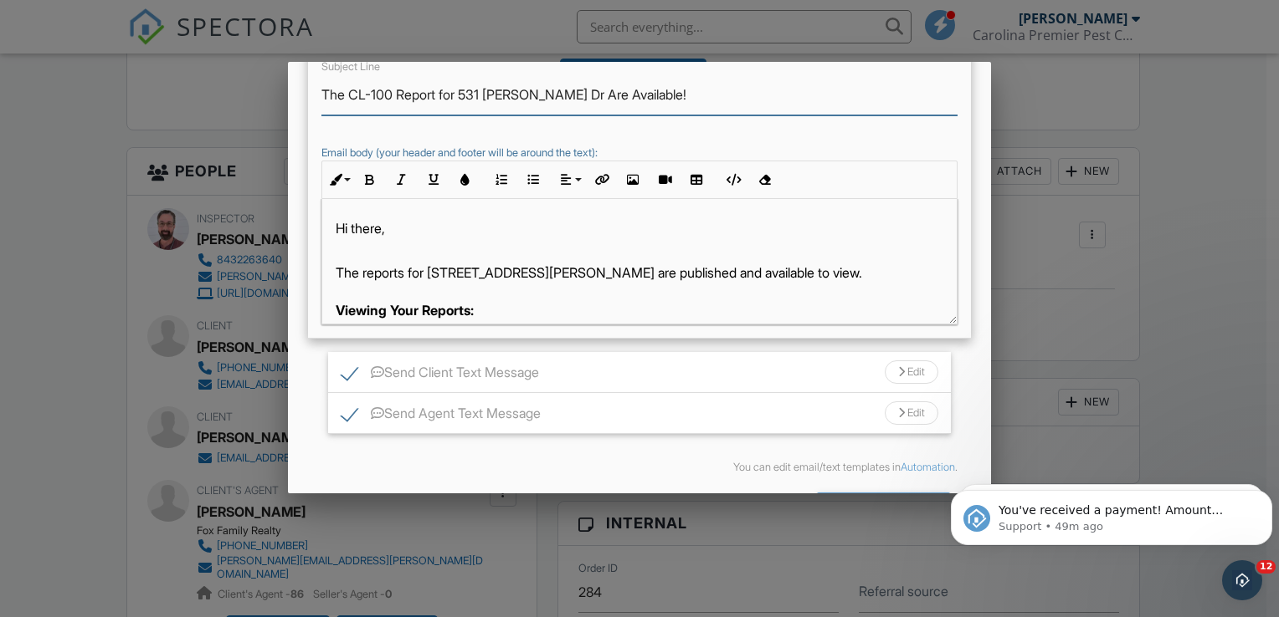
type input "The CL-100 Report for 531 [PERSON_NAME] Dr Are Available!"
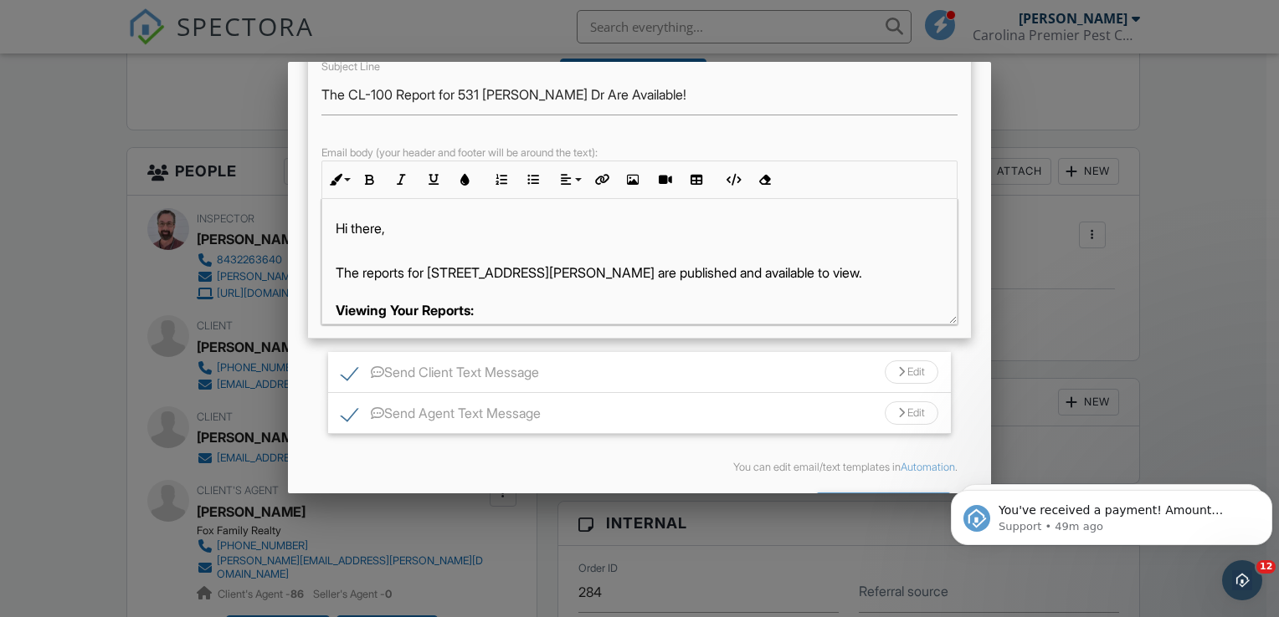
click at [898, 367] on div at bounding box center [901, 372] width 7 height 11
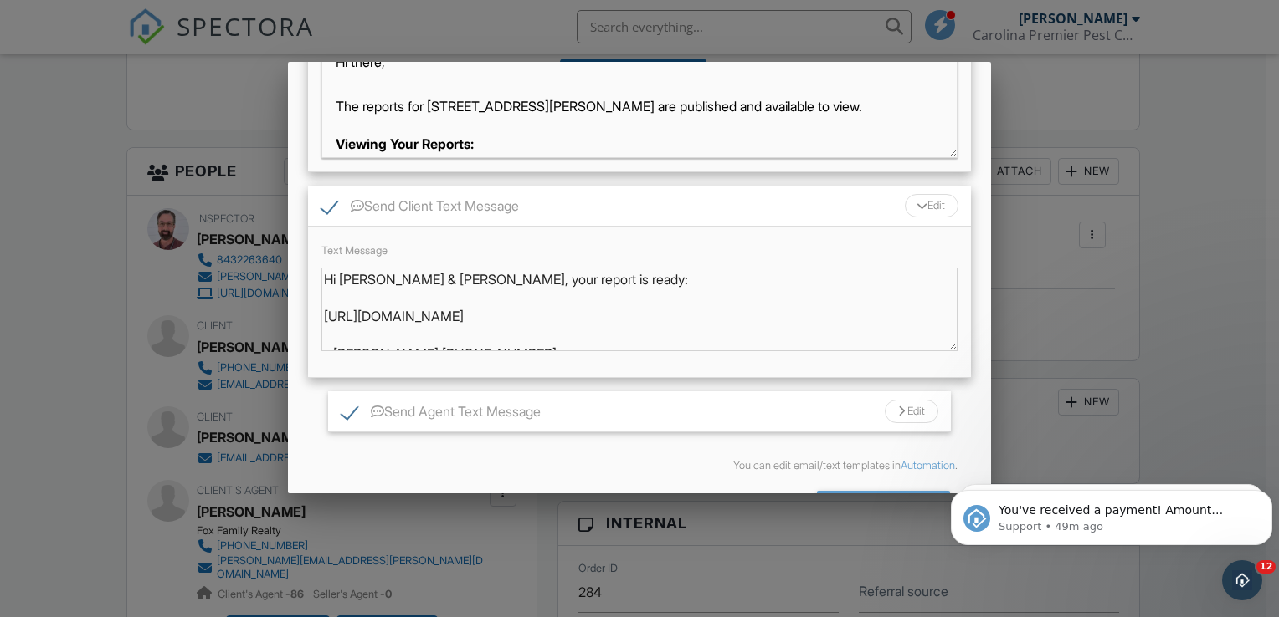
scroll to position [752, 0]
click at [890, 406] on div "Edit" at bounding box center [911, 410] width 54 height 23
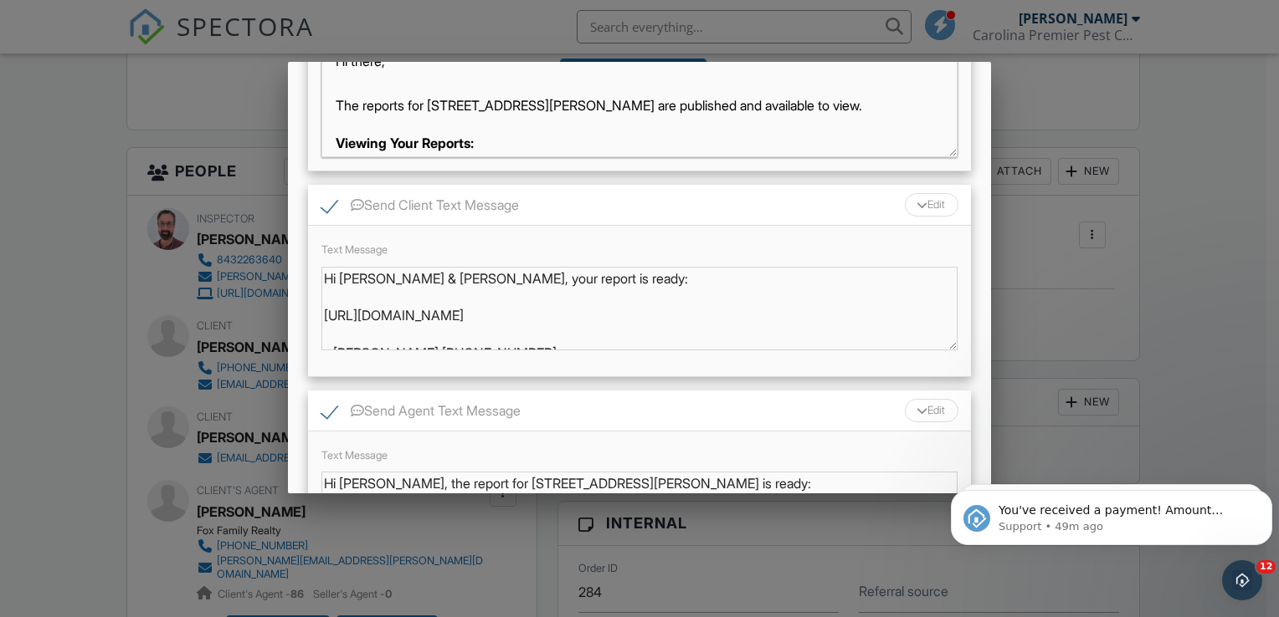
scroll to position [920, 0]
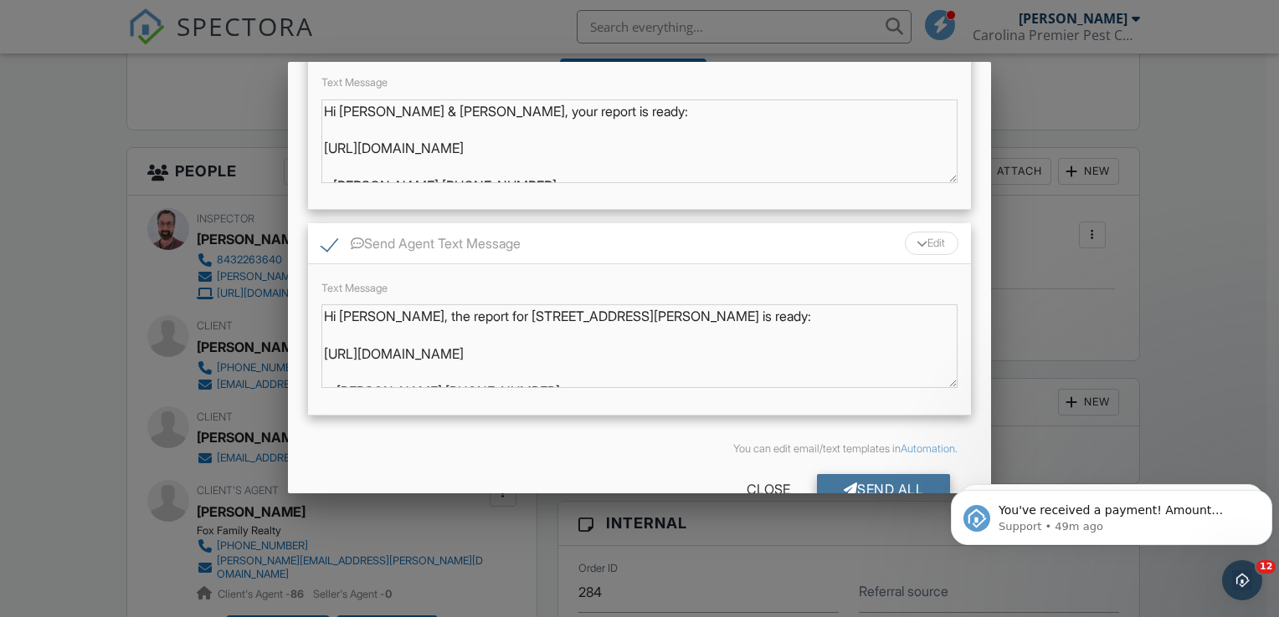
click at [879, 480] on div "Send All" at bounding box center [884, 489] width 134 height 30
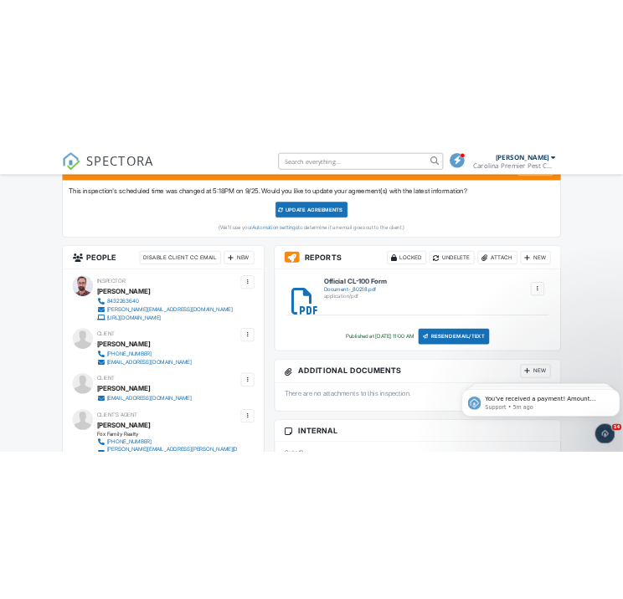
scroll to position [251, 0]
